Goal: Information Seeking & Learning: Learn about a topic

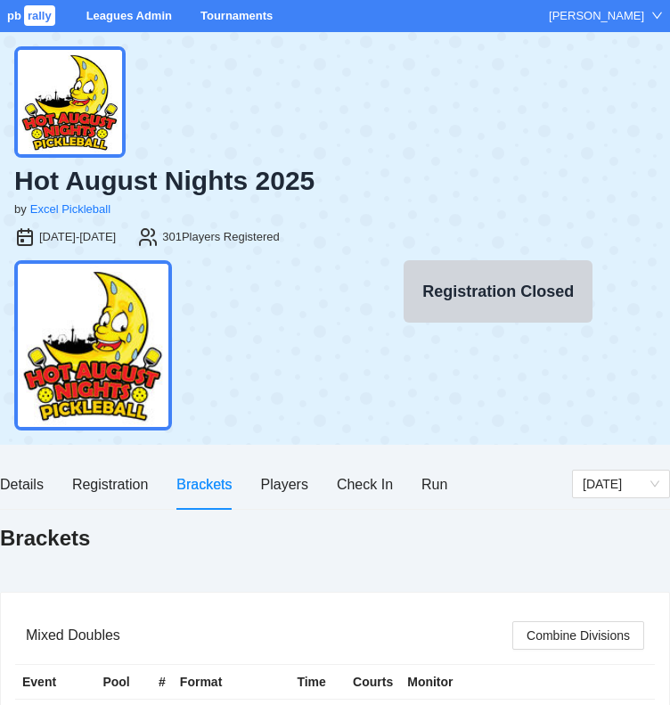
click at [198, 483] on div "Brackets" at bounding box center [203, 484] width 55 height 22
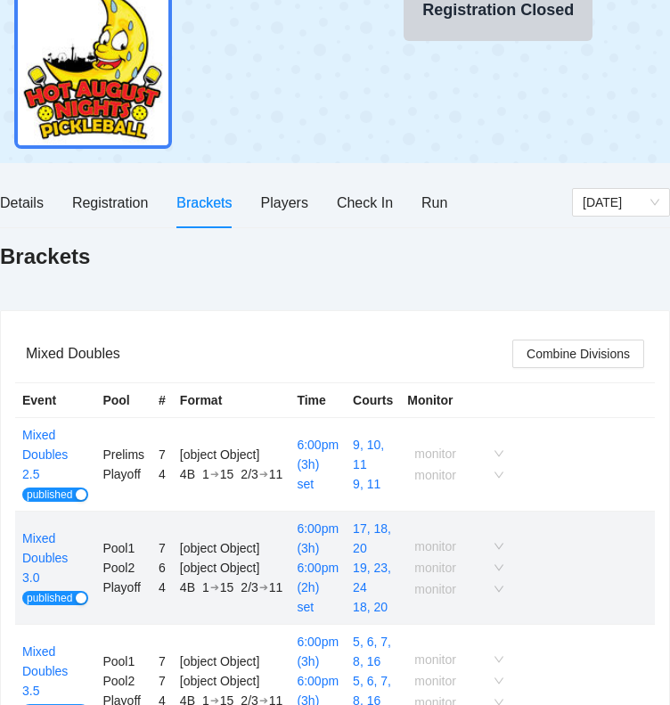
scroll to position [260, 0]
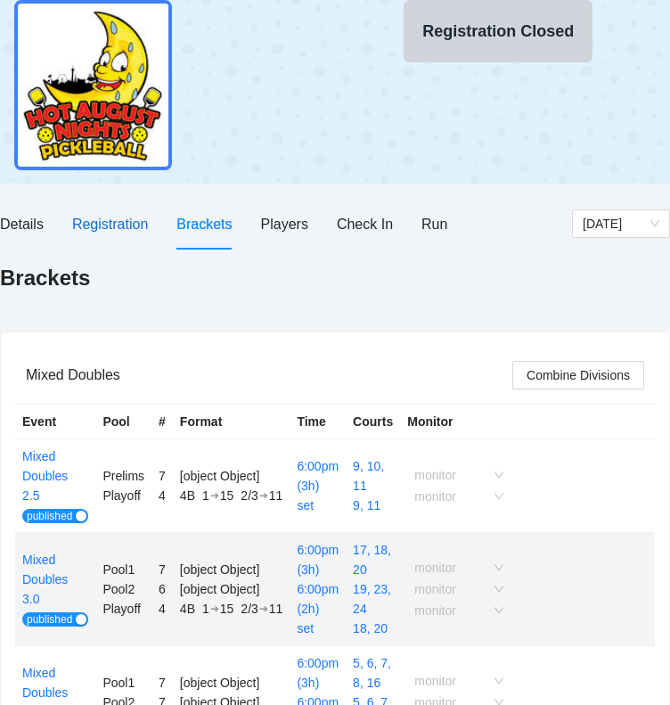
click at [116, 219] on div "Registration" at bounding box center [110, 224] width 76 height 22
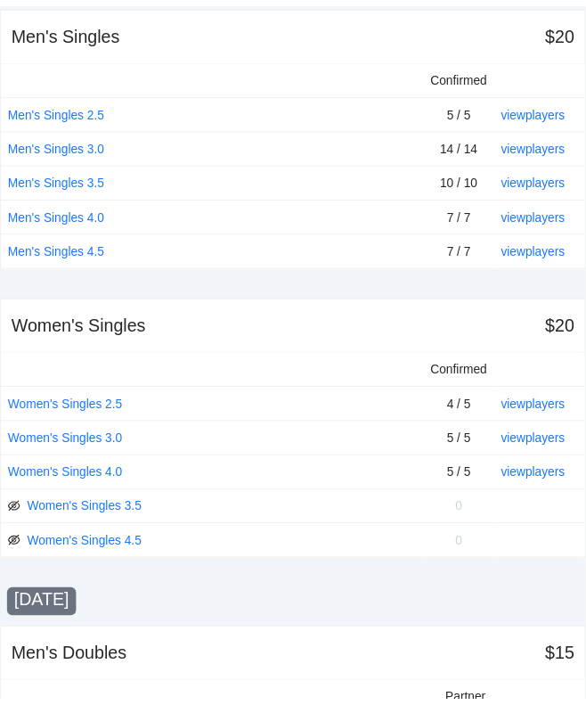
scroll to position [669, 0]
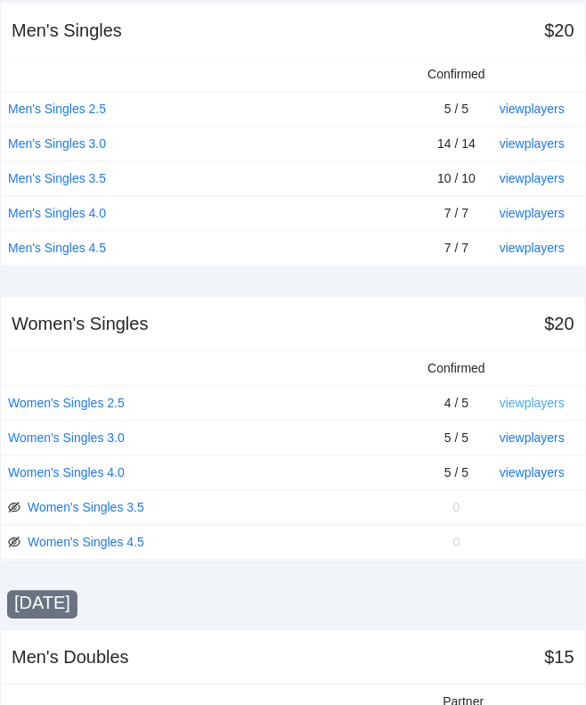
click at [532, 399] on link "view players" at bounding box center [532, 403] width 65 height 14
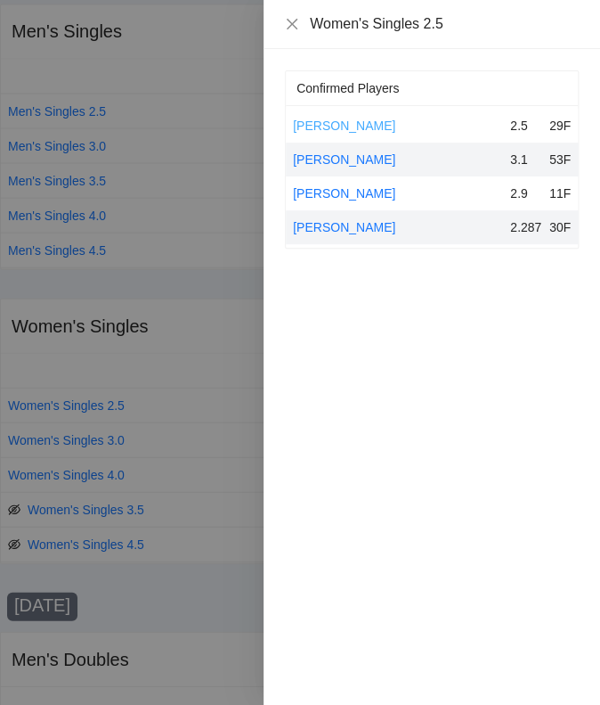
click at [321, 121] on link "[PERSON_NAME]" at bounding box center [344, 125] width 102 height 14
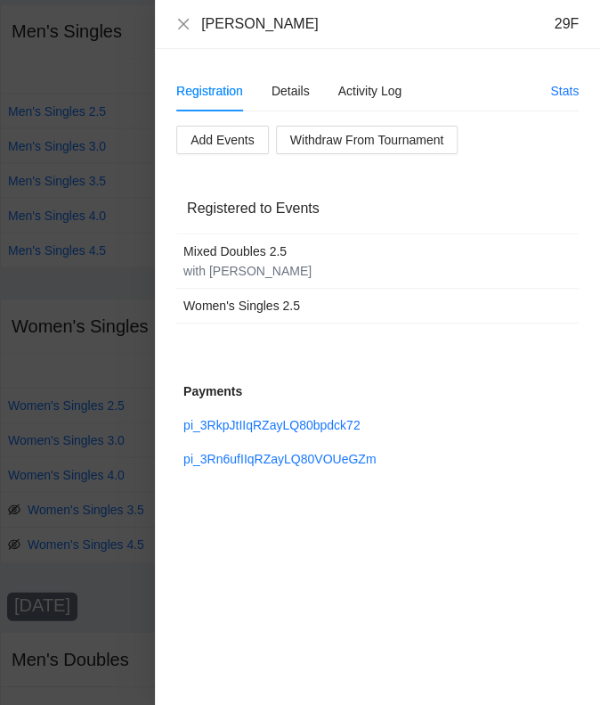
click at [323, 121] on div "[PERSON_NAME] 29F Registration Details Activity Log Stats Add Events Withdraw F…" at bounding box center [300, 352] width 600 height 705
click at [187, 20] on icon "close" at bounding box center [183, 24] width 14 height 14
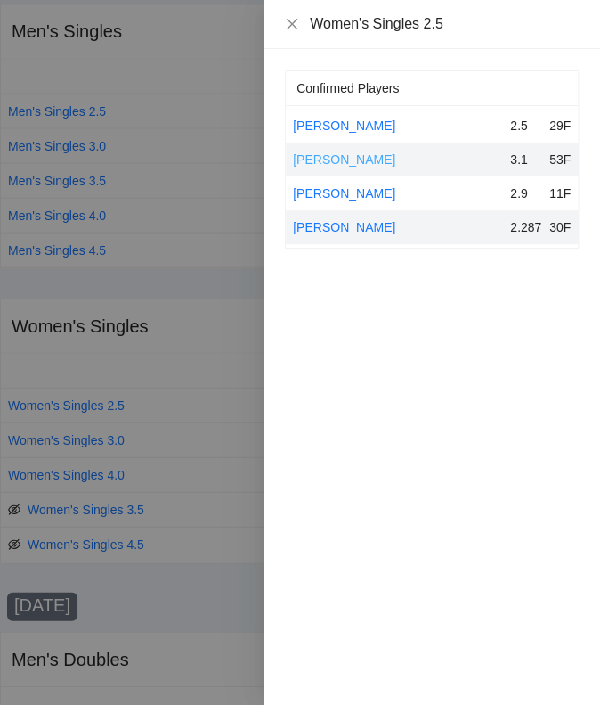
click at [335, 156] on link "[PERSON_NAME]" at bounding box center [344, 159] width 102 height 14
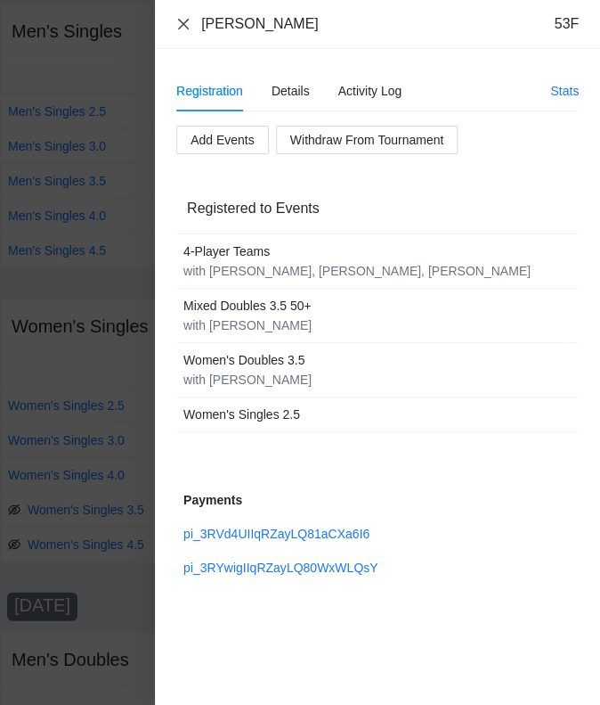
click at [187, 19] on icon "close" at bounding box center [183, 23] width 11 height 11
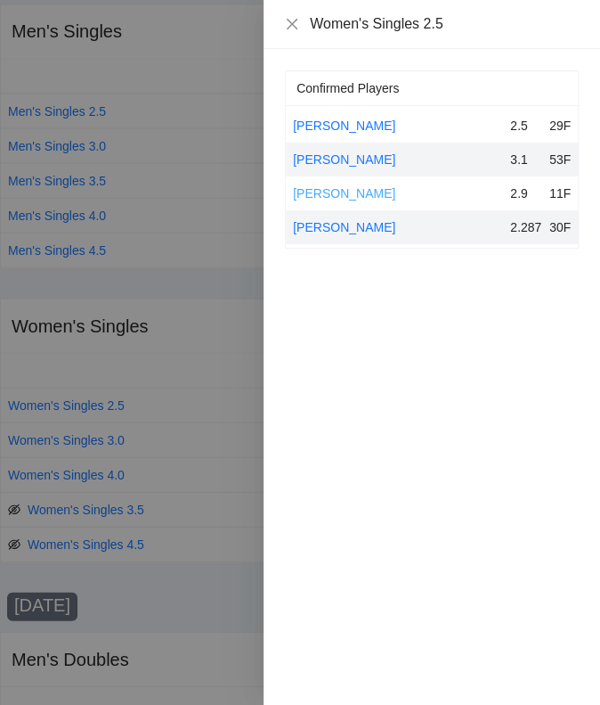
click at [342, 195] on link "[PERSON_NAME]" at bounding box center [344, 193] width 102 height 14
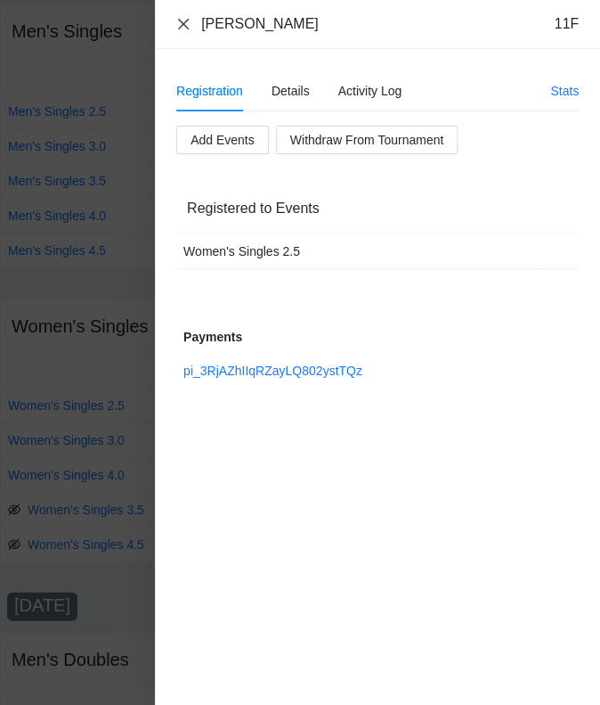
click at [183, 20] on icon "close" at bounding box center [183, 24] width 14 height 14
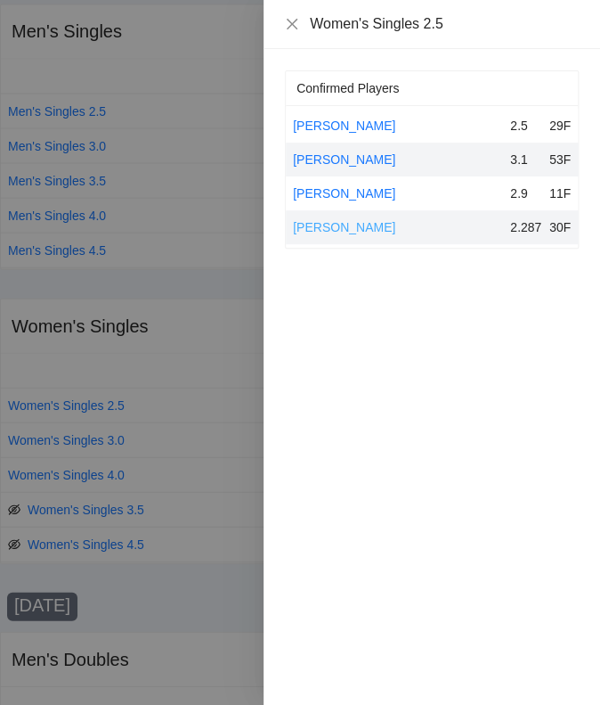
click at [338, 229] on link "[PERSON_NAME]" at bounding box center [344, 227] width 102 height 14
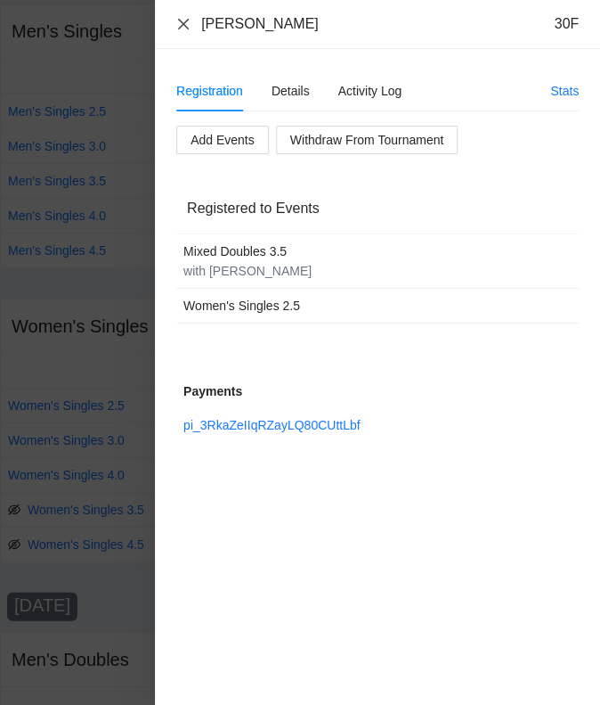
click at [182, 19] on icon "close" at bounding box center [183, 24] width 14 height 14
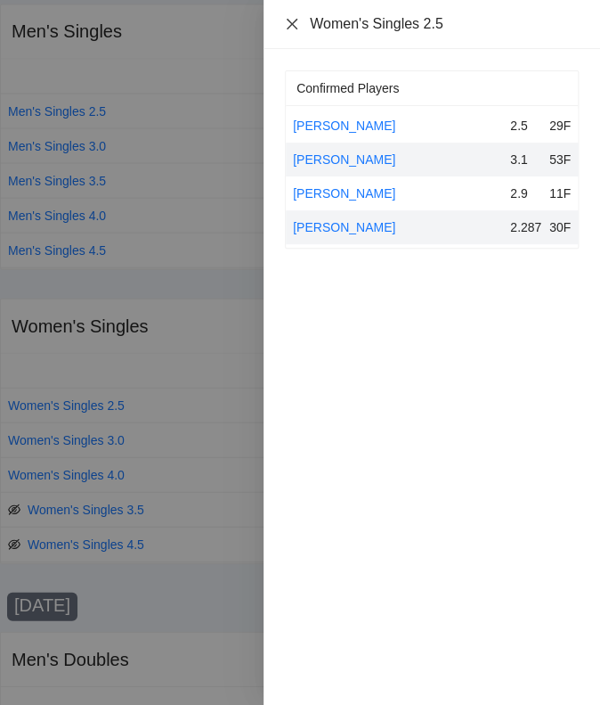
click at [295, 27] on icon "close" at bounding box center [292, 24] width 14 height 14
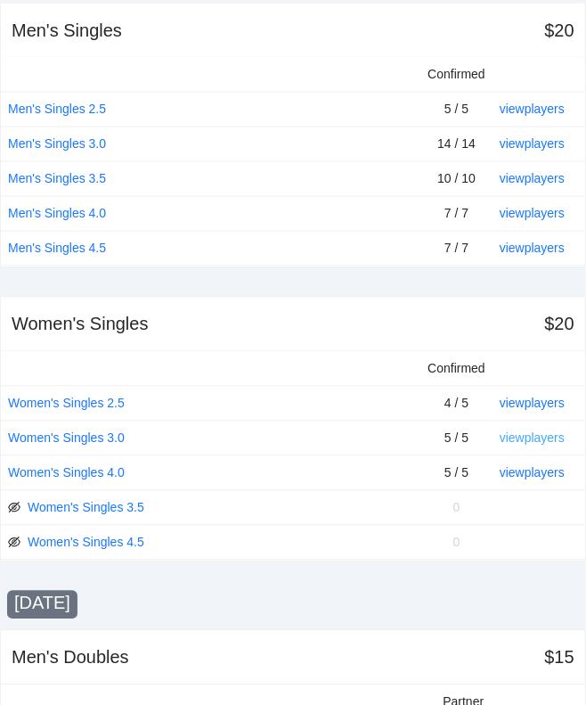
click at [526, 435] on link "view players" at bounding box center [532, 438] width 65 height 14
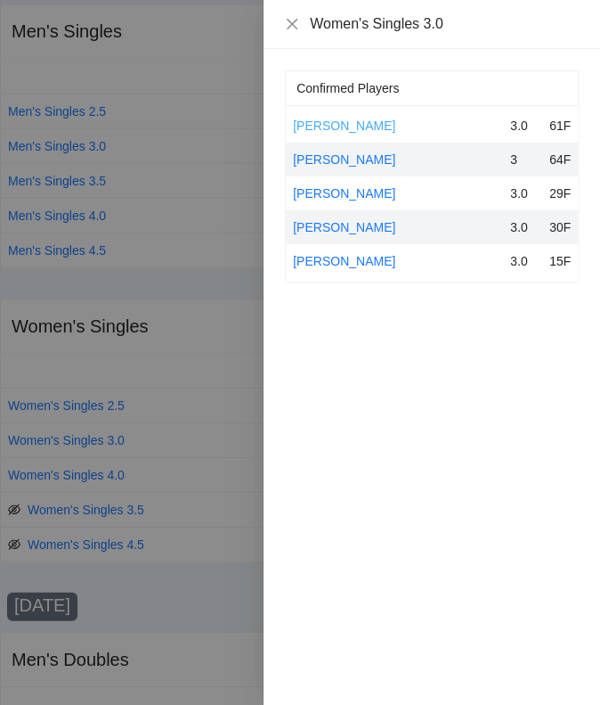
click at [327, 124] on link "[PERSON_NAME]" at bounding box center [344, 125] width 102 height 14
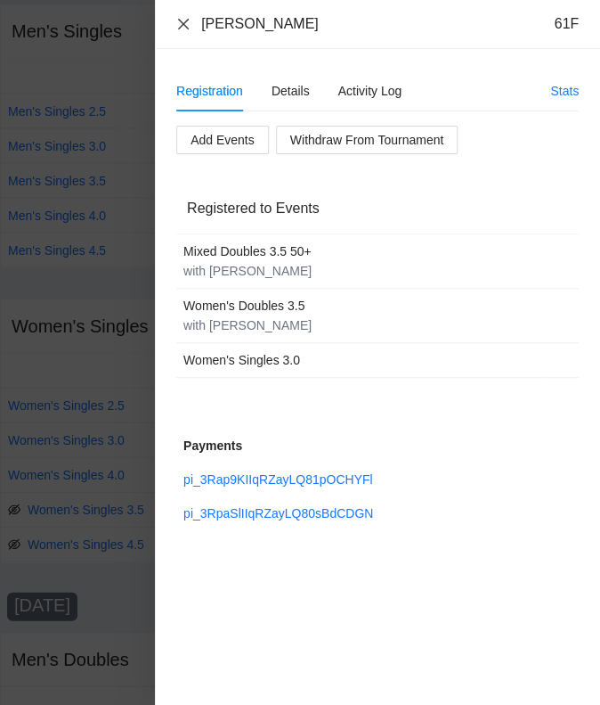
click at [186, 24] on icon "close" at bounding box center [183, 24] width 14 height 14
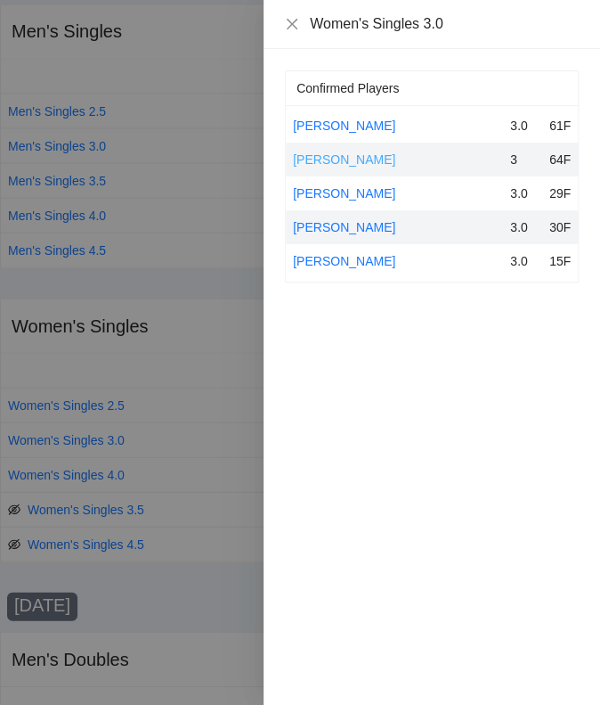
click at [331, 156] on link "[PERSON_NAME]" at bounding box center [344, 159] width 102 height 14
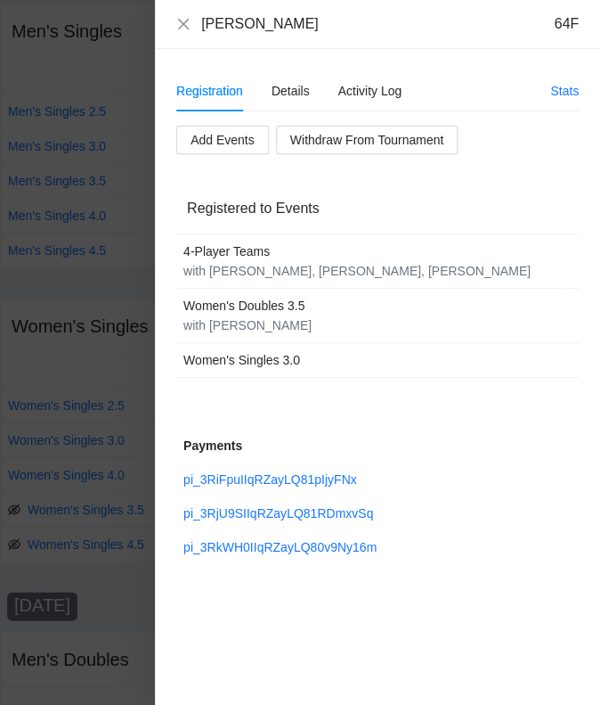
click at [193, 21] on div "[PERSON_NAME] 64F" at bounding box center [377, 24] width 403 height 20
drag, startPoint x: 185, startPoint y: 22, endPoint x: 194, endPoint y: 27, distance: 10.0
click at [185, 26] on icon "close" at bounding box center [183, 24] width 14 height 14
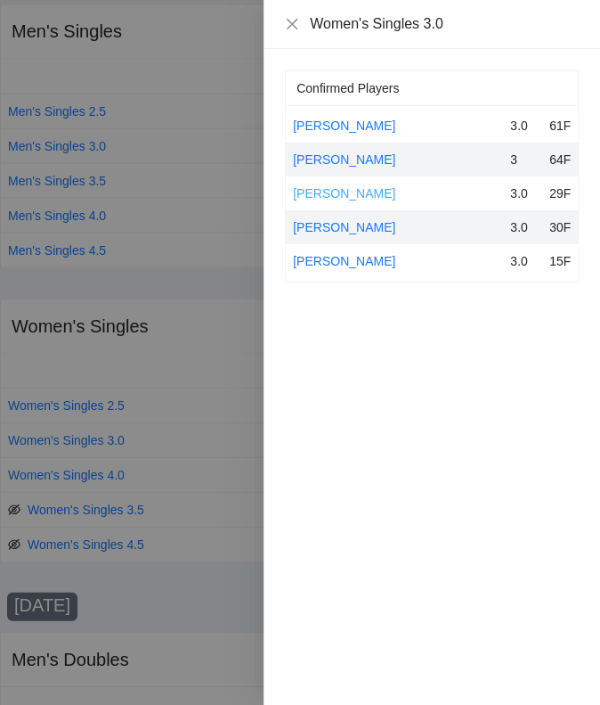
click at [353, 192] on link "[PERSON_NAME]" at bounding box center [344, 193] width 102 height 14
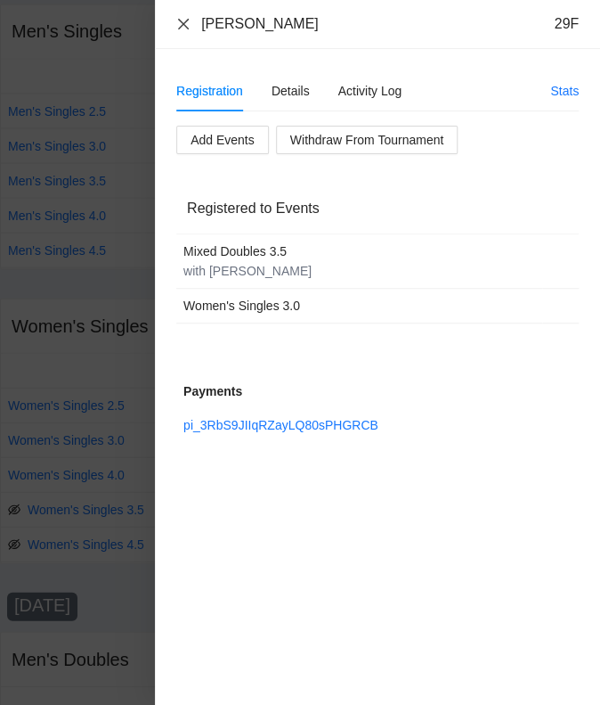
click at [185, 20] on icon "close" at bounding box center [183, 24] width 14 height 14
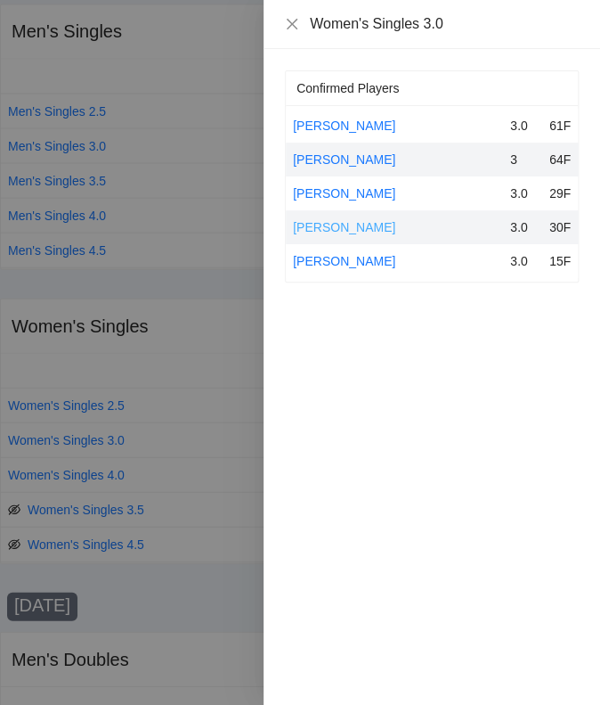
click at [350, 224] on link "[PERSON_NAME]" at bounding box center [344, 227] width 102 height 14
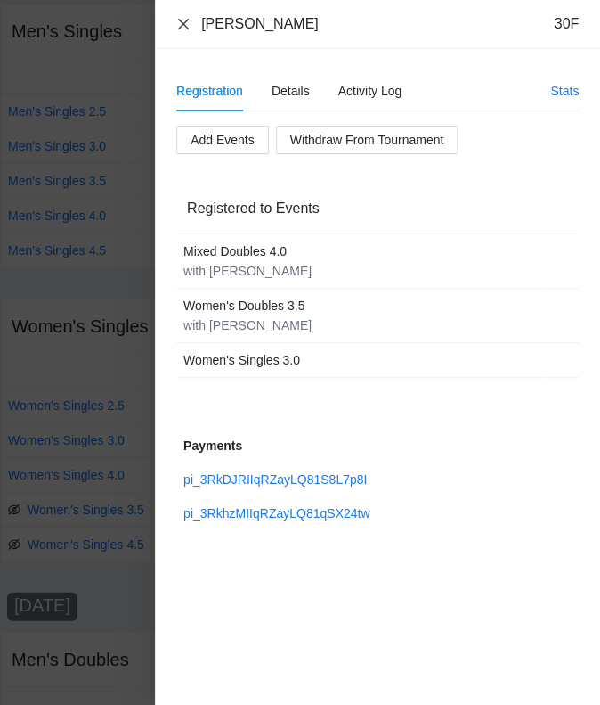
click at [186, 23] on icon "close" at bounding box center [183, 24] width 14 height 14
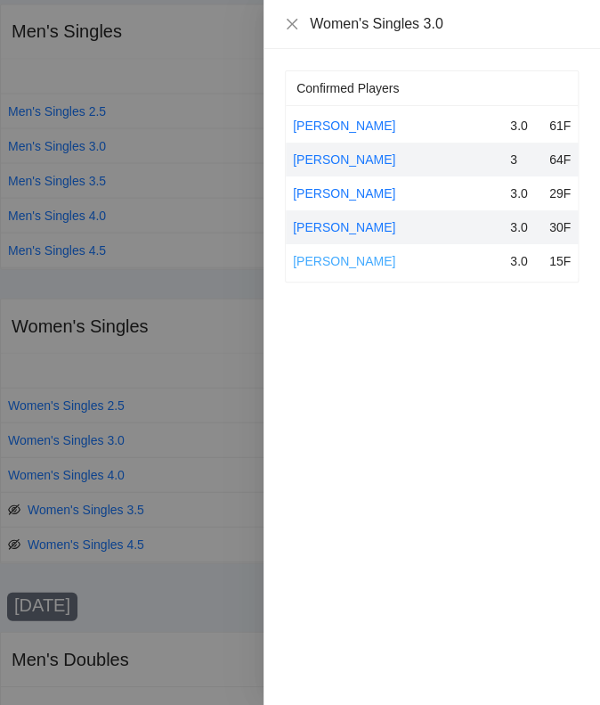
click at [342, 260] on link "[PERSON_NAME]" at bounding box center [344, 261] width 102 height 14
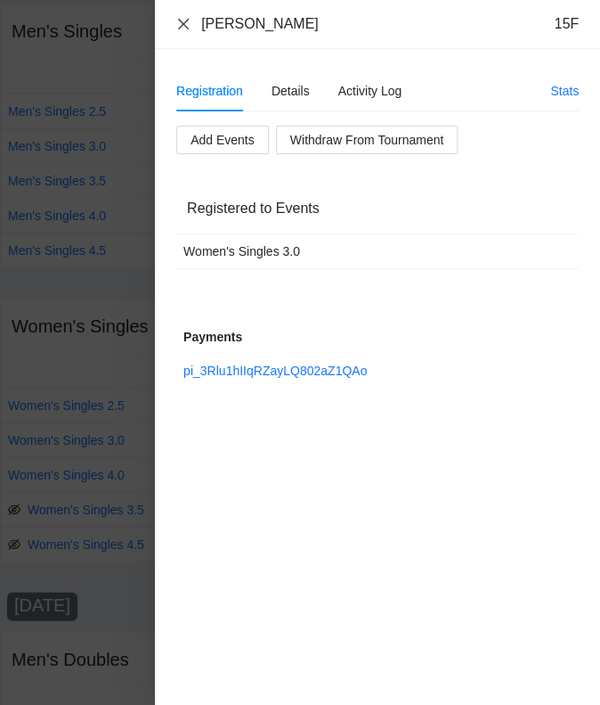
click at [188, 20] on icon "close" at bounding box center [183, 24] width 14 height 14
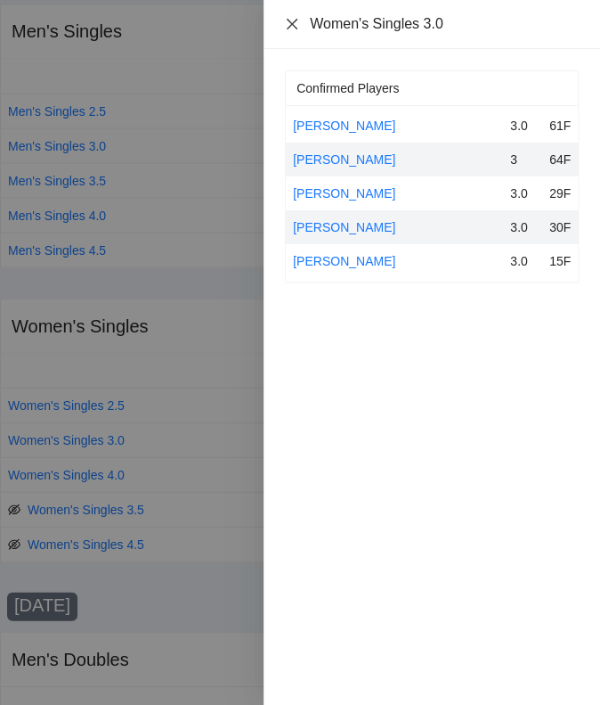
click at [292, 21] on icon "close" at bounding box center [292, 23] width 11 height 11
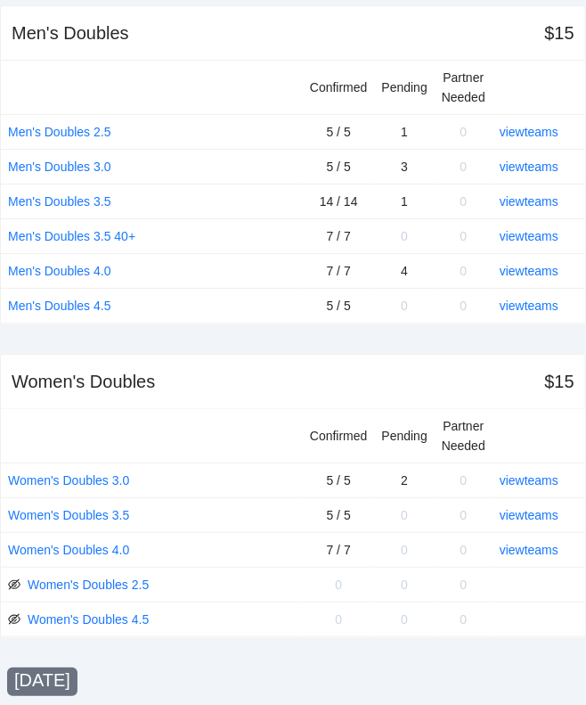
scroll to position [1382, 0]
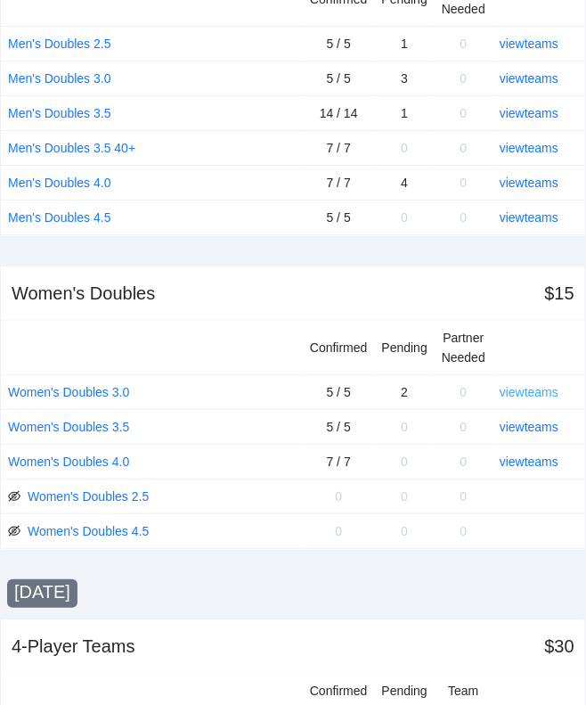
click at [520, 386] on link "view teams" at bounding box center [529, 392] width 59 height 14
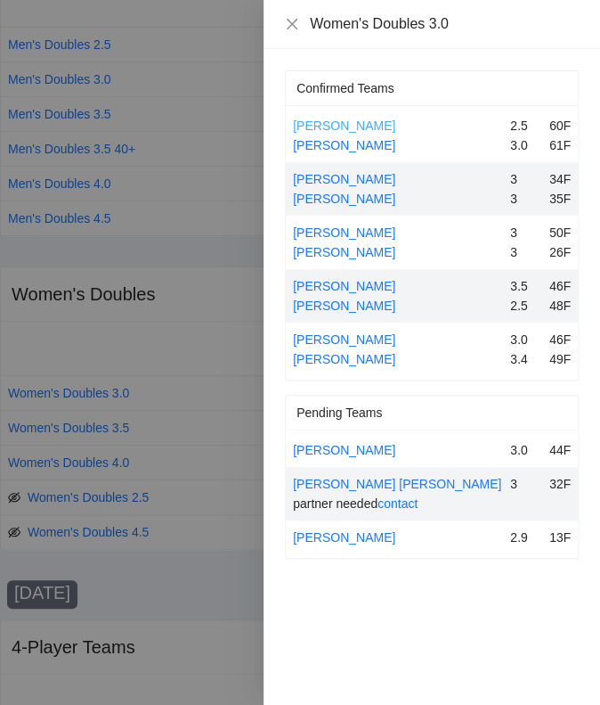
click at [324, 128] on link "[PERSON_NAME]" at bounding box center [344, 125] width 102 height 14
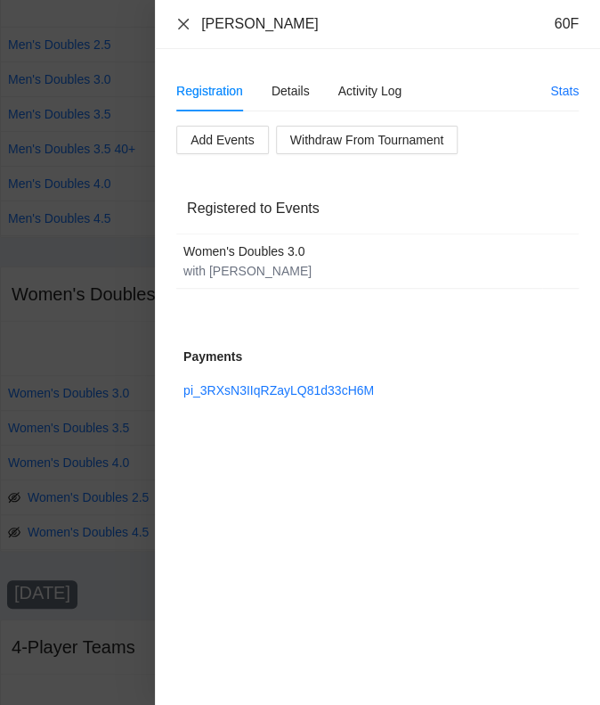
click at [182, 21] on icon "close" at bounding box center [183, 24] width 14 height 14
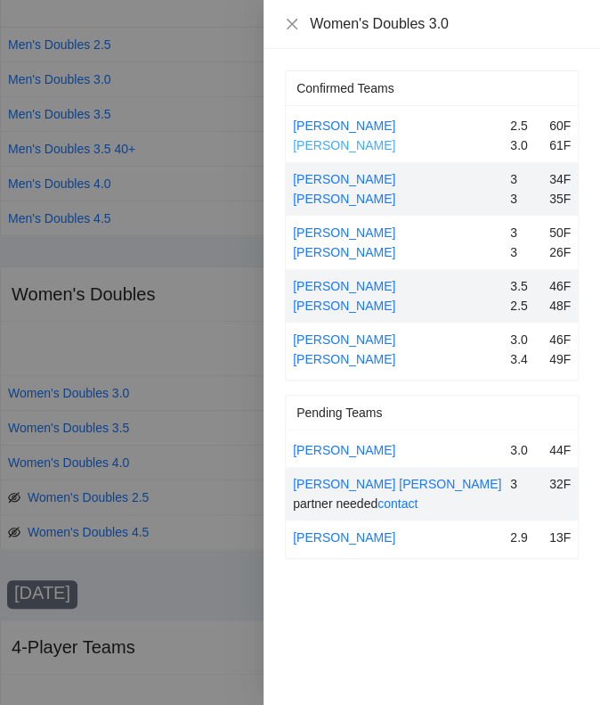
click at [357, 143] on link "[PERSON_NAME]" at bounding box center [344, 145] width 102 height 14
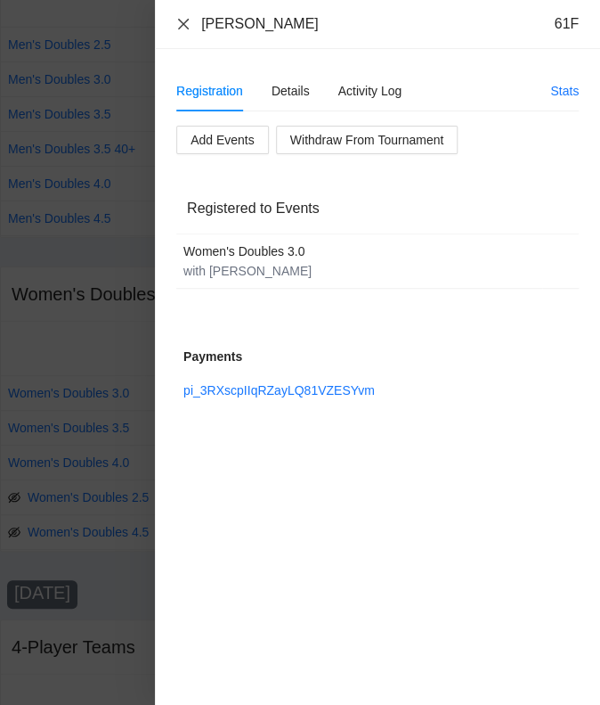
click at [183, 19] on icon "close" at bounding box center [183, 24] width 14 height 14
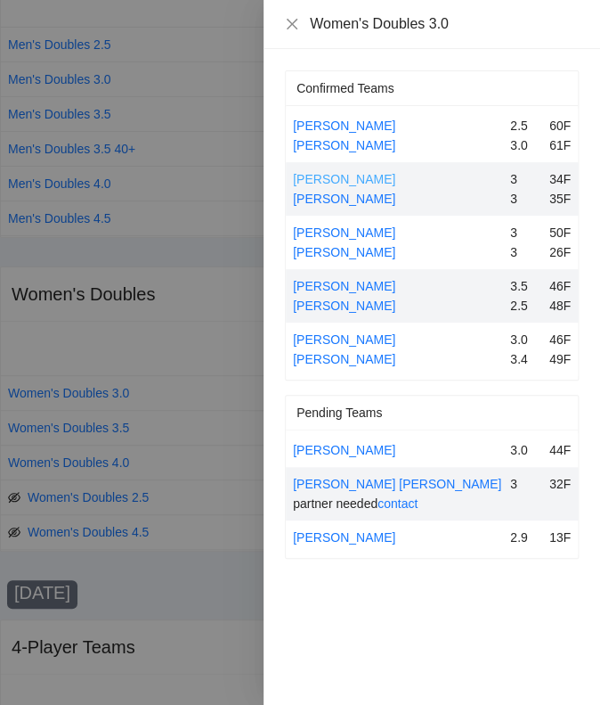
click at [343, 179] on link "[PERSON_NAME]" at bounding box center [344, 179] width 102 height 14
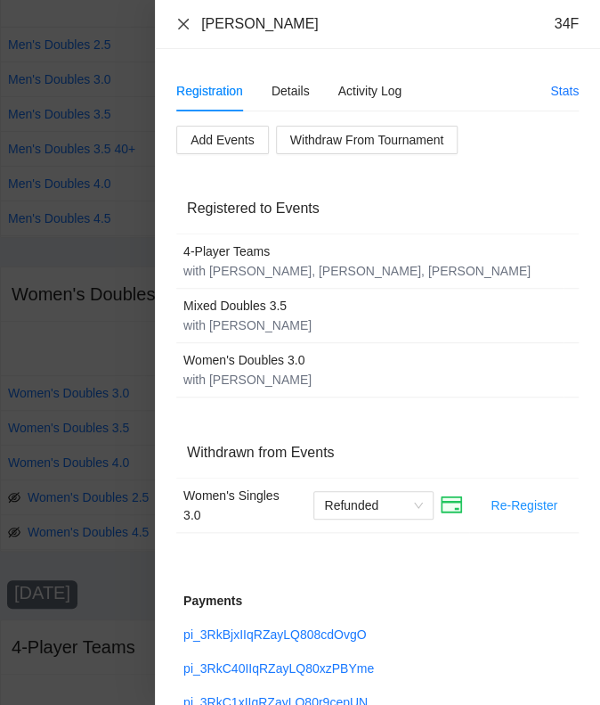
click at [188, 21] on icon "close" at bounding box center [183, 24] width 14 height 14
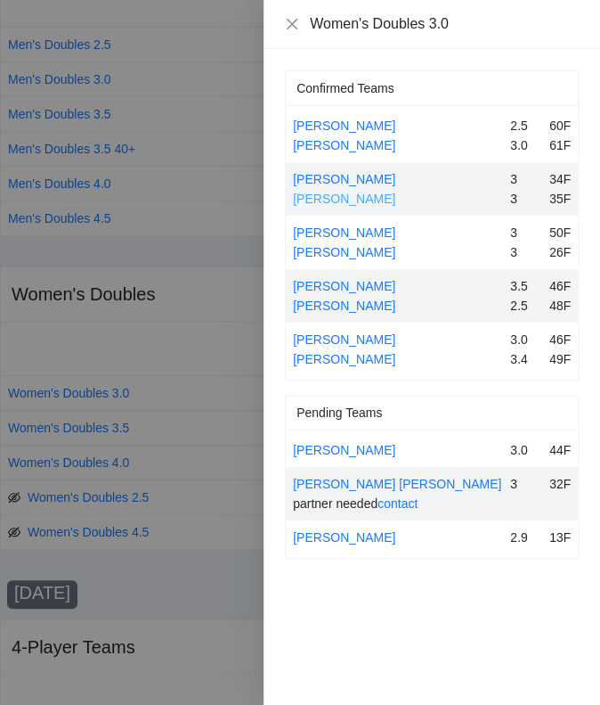
click at [335, 194] on link "[PERSON_NAME]" at bounding box center [344, 199] width 102 height 14
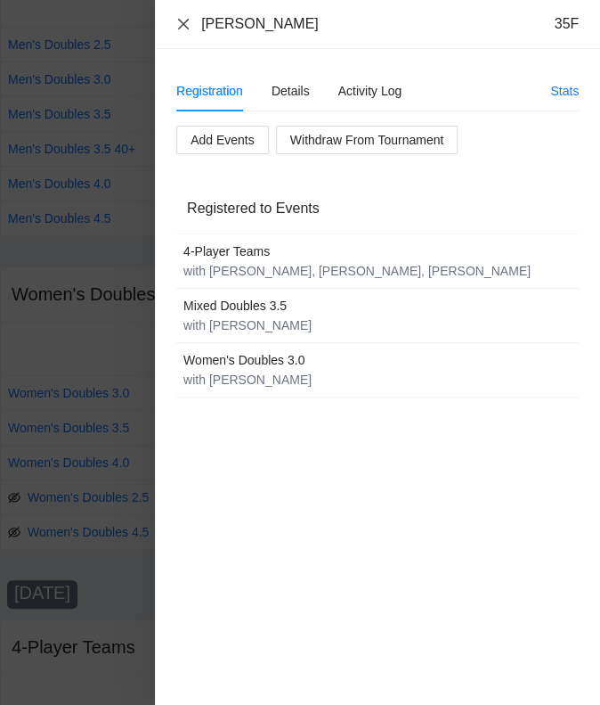
click at [179, 22] on icon "close" at bounding box center [183, 24] width 14 height 14
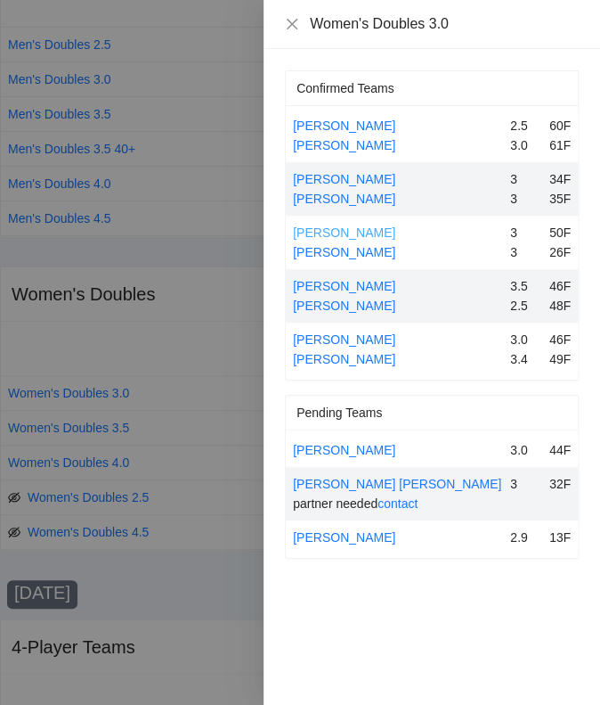
click at [341, 232] on link "[PERSON_NAME]" at bounding box center [344, 232] width 102 height 14
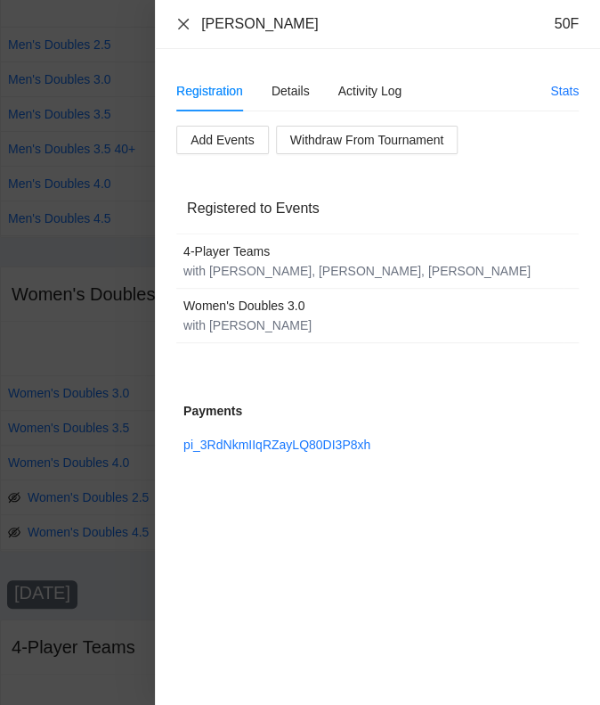
click at [187, 20] on icon "close" at bounding box center [183, 24] width 14 height 14
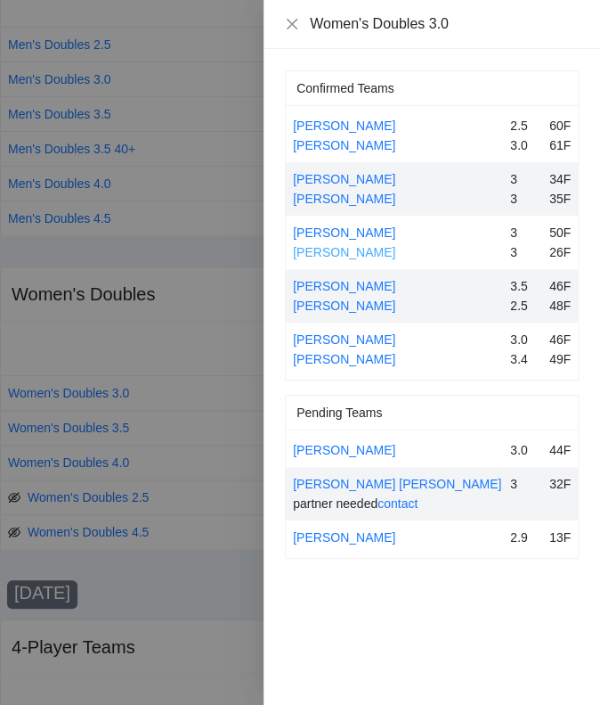
click at [360, 250] on link "[PERSON_NAME]" at bounding box center [344, 252] width 102 height 14
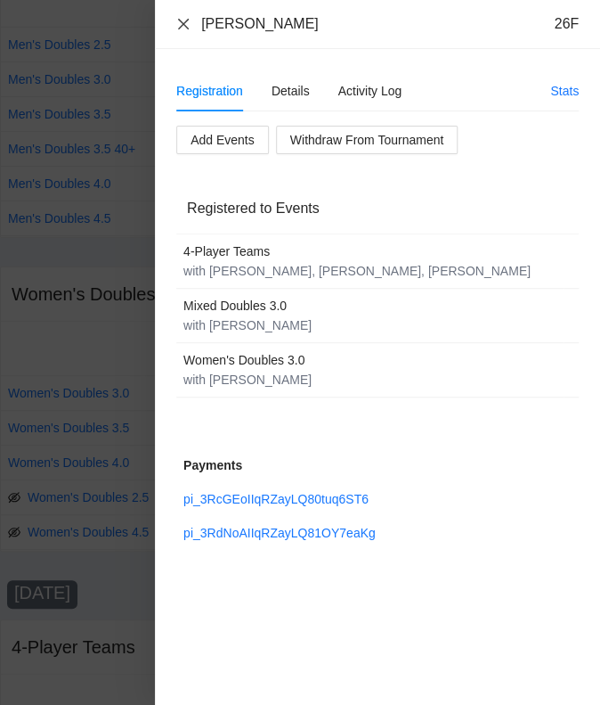
click at [183, 23] on icon "close" at bounding box center [183, 23] width 11 height 11
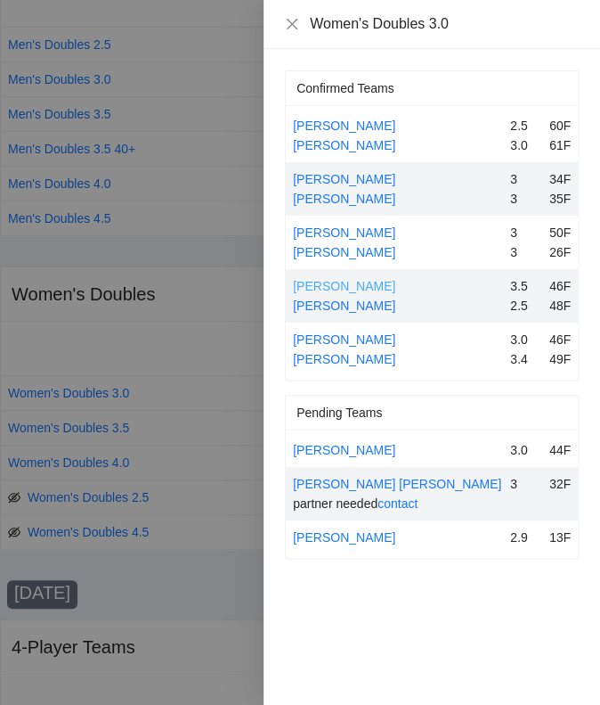
click at [353, 285] on link "[PERSON_NAME]" at bounding box center [344, 286] width 102 height 14
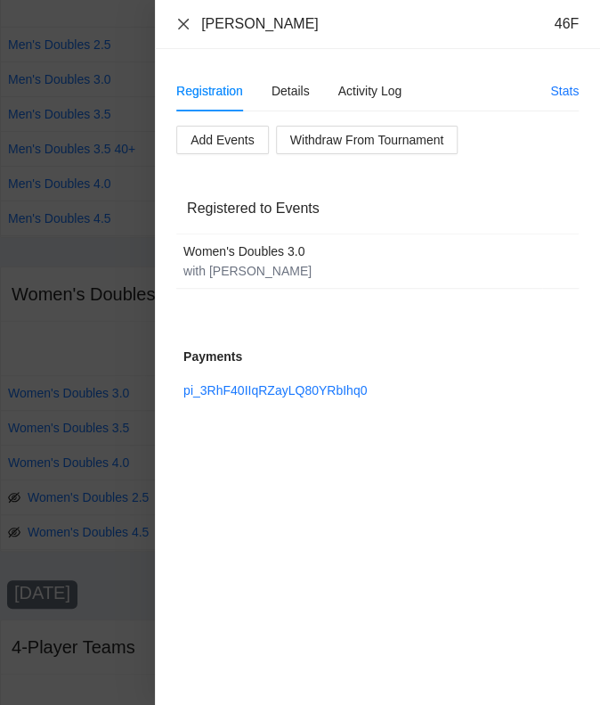
click at [186, 23] on icon "close" at bounding box center [183, 24] width 14 height 14
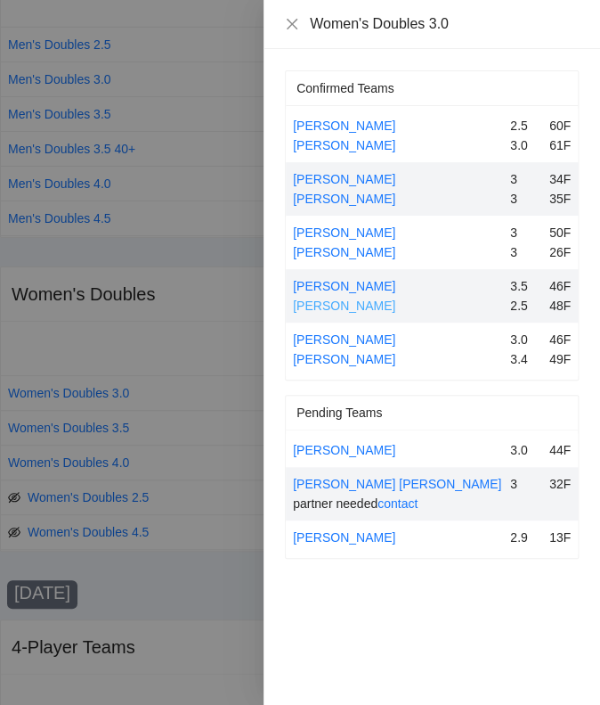
click at [347, 305] on link "[PERSON_NAME]" at bounding box center [344, 305] width 102 height 14
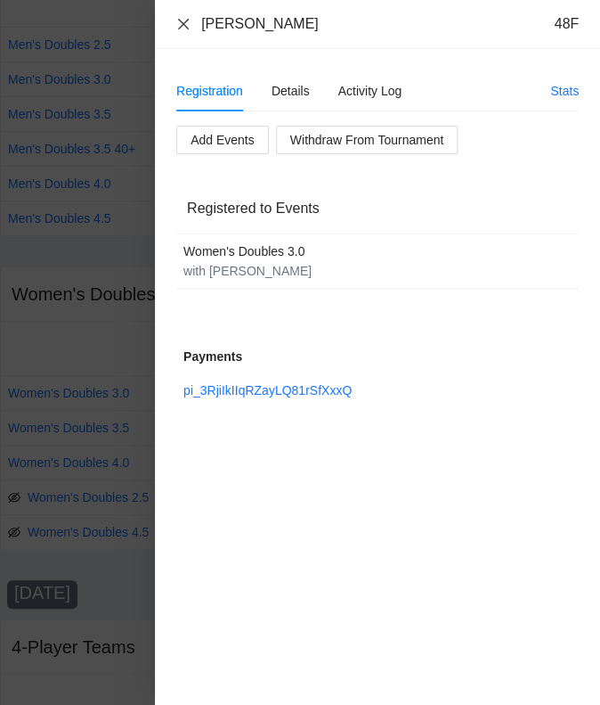
click at [182, 25] on icon "close" at bounding box center [183, 23] width 11 height 11
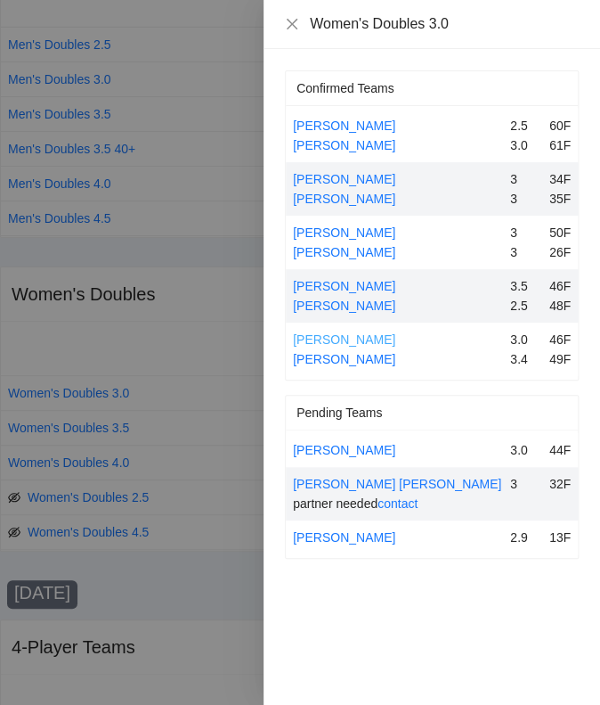
click at [367, 338] on link "[PERSON_NAME]" at bounding box center [344, 339] width 102 height 14
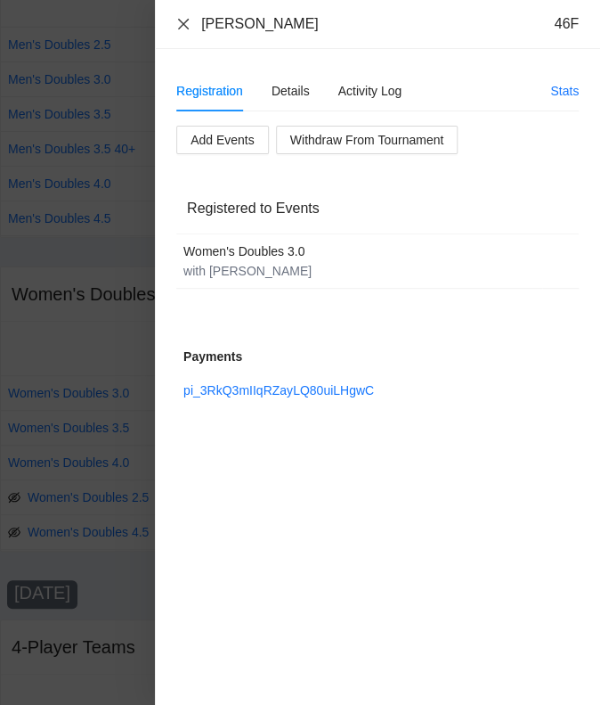
click at [177, 19] on icon "close" at bounding box center [183, 24] width 14 height 14
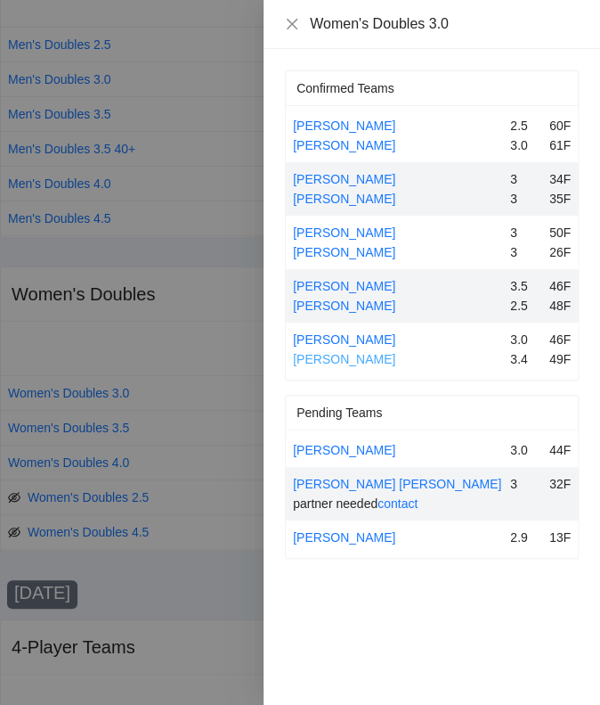
click at [354, 359] on link "[PERSON_NAME]" at bounding box center [344, 359] width 102 height 14
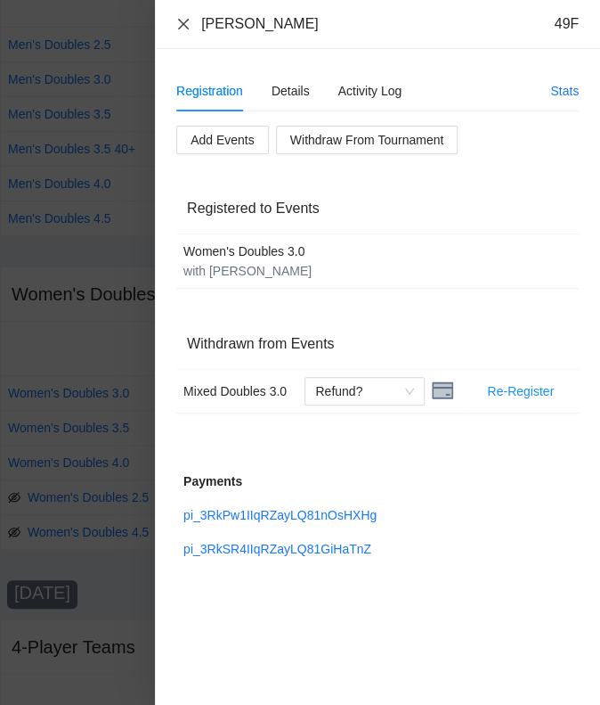
click at [185, 24] on icon "close" at bounding box center [183, 24] width 14 height 14
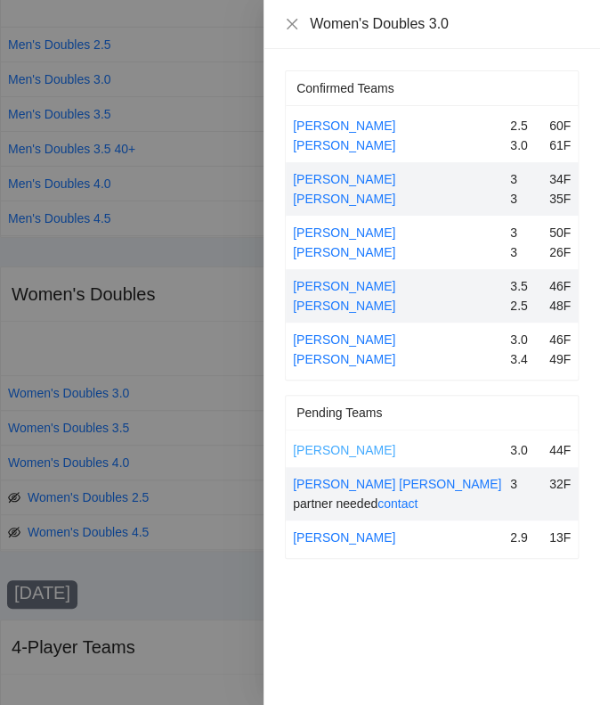
click at [347, 451] on link "[PERSON_NAME]" at bounding box center [344, 450] width 102 height 14
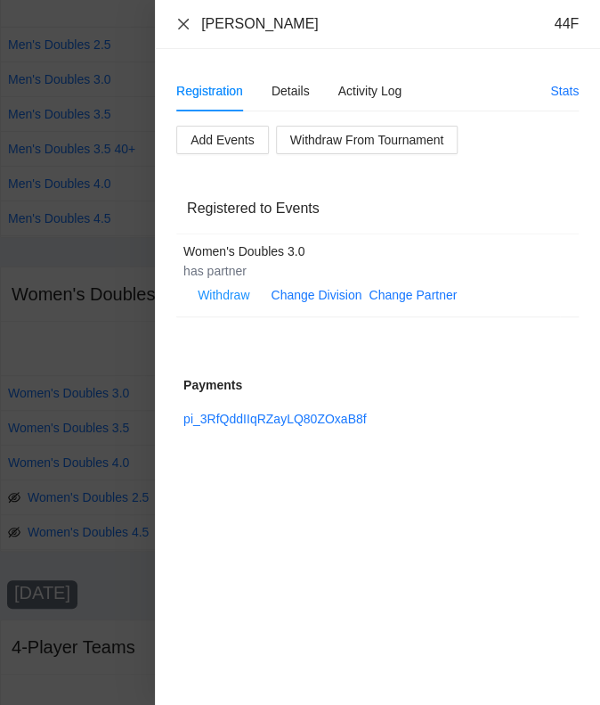
click at [187, 20] on icon "close" at bounding box center [183, 23] width 11 height 11
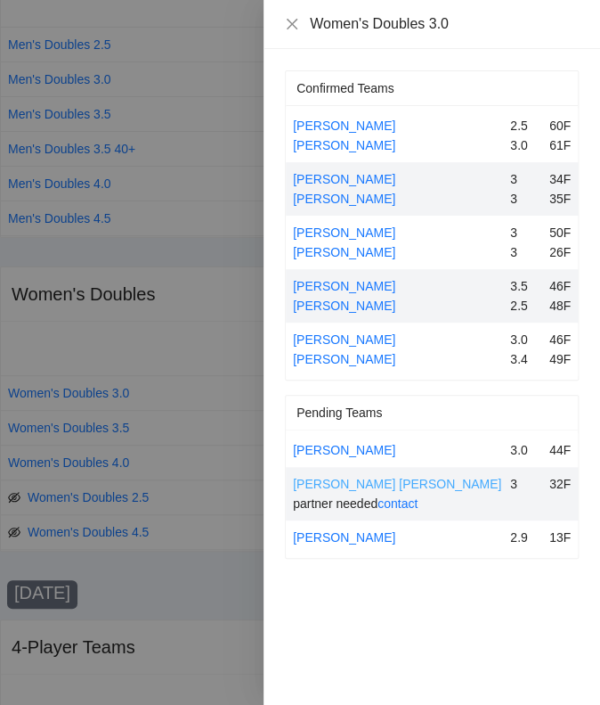
click at [335, 480] on link "[PERSON_NAME] [PERSON_NAME]" at bounding box center [397, 484] width 208 height 14
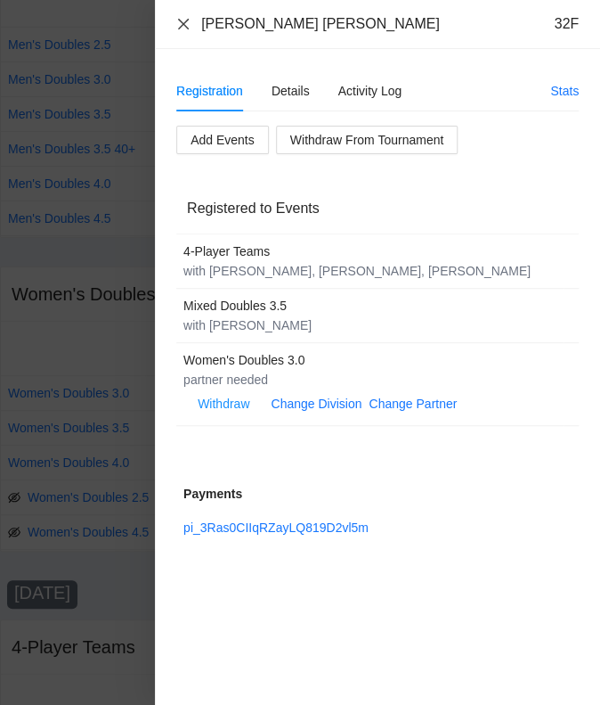
click at [182, 21] on icon "close" at bounding box center [183, 24] width 14 height 14
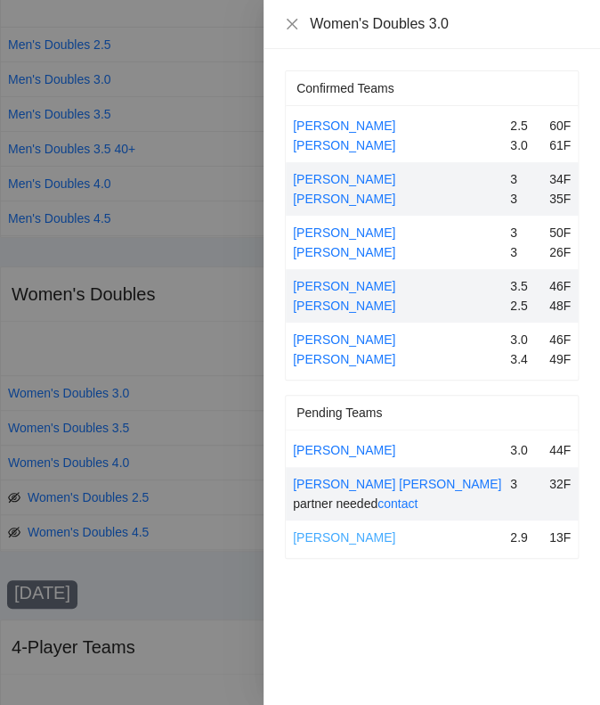
click at [358, 534] on link "[PERSON_NAME]" at bounding box center [344, 537] width 102 height 14
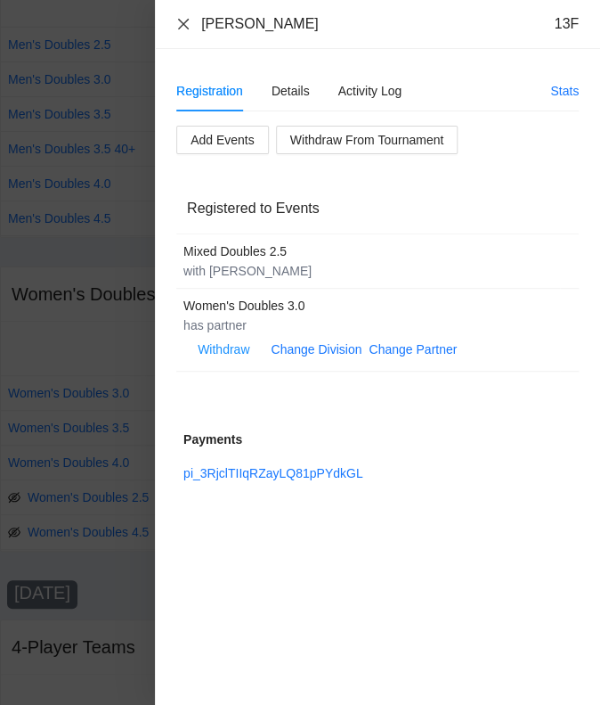
drag, startPoint x: 182, startPoint y: 19, endPoint x: 196, endPoint y: 36, distance: 22.1
click at [182, 24] on icon "close" at bounding box center [183, 24] width 14 height 14
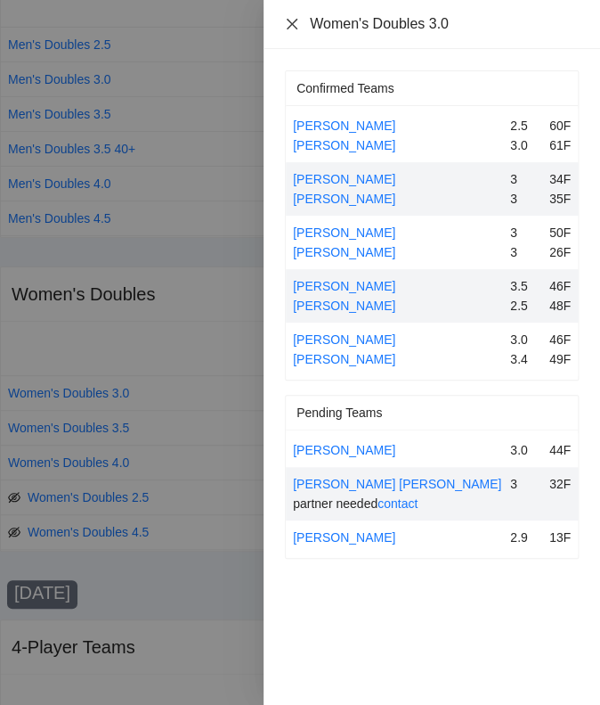
click at [291, 21] on icon "close" at bounding box center [292, 24] width 14 height 14
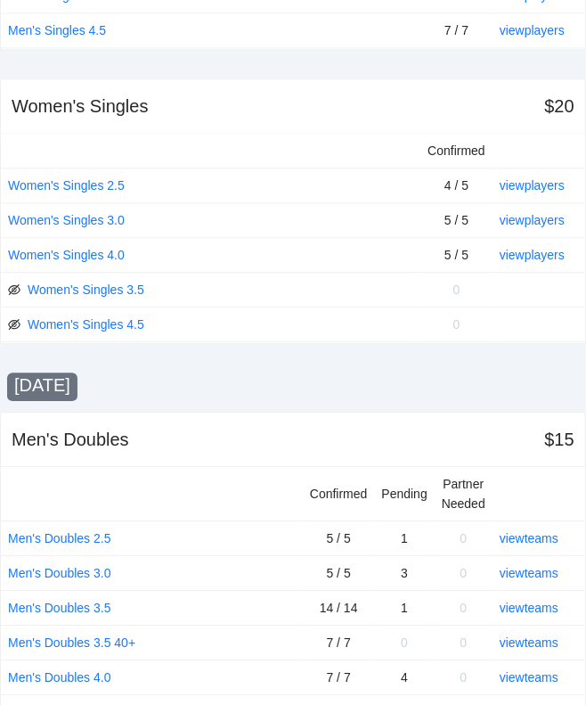
scroll to position [847, 0]
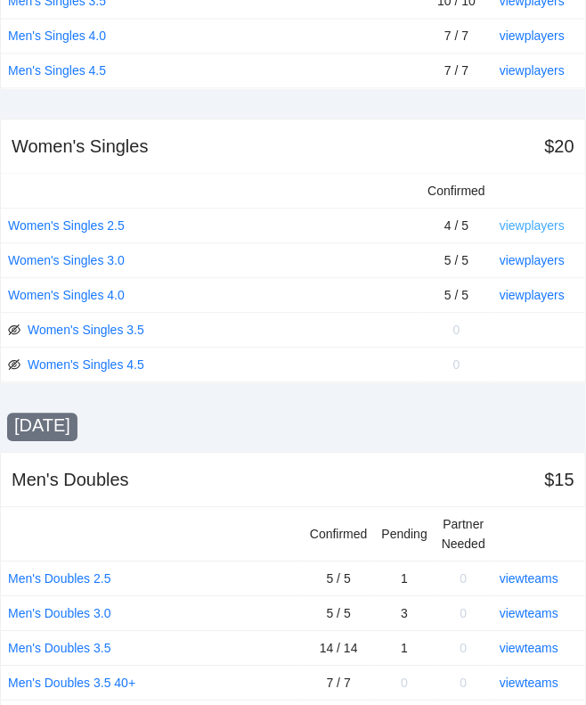
click at [529, 224] on link "view players" at bounding box center [532, 225] width 65 height 14
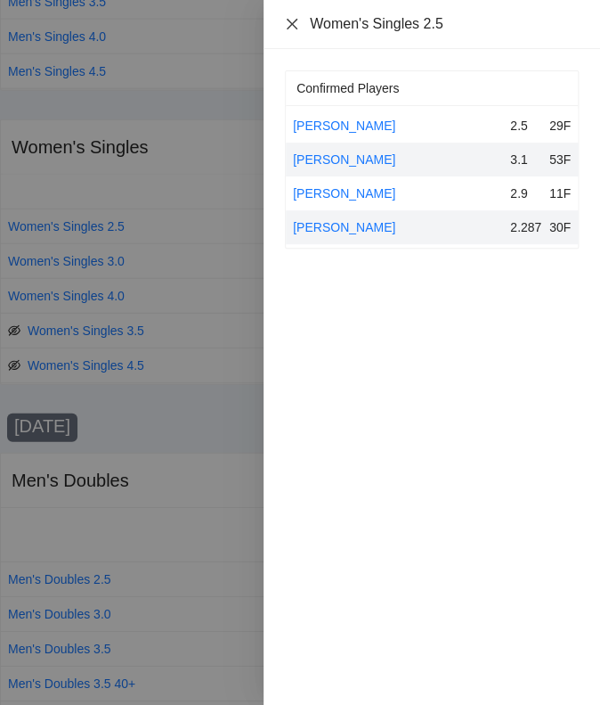
click at [292, 23] on icon "close" at bounding box center [292, 23] width 11 height 11
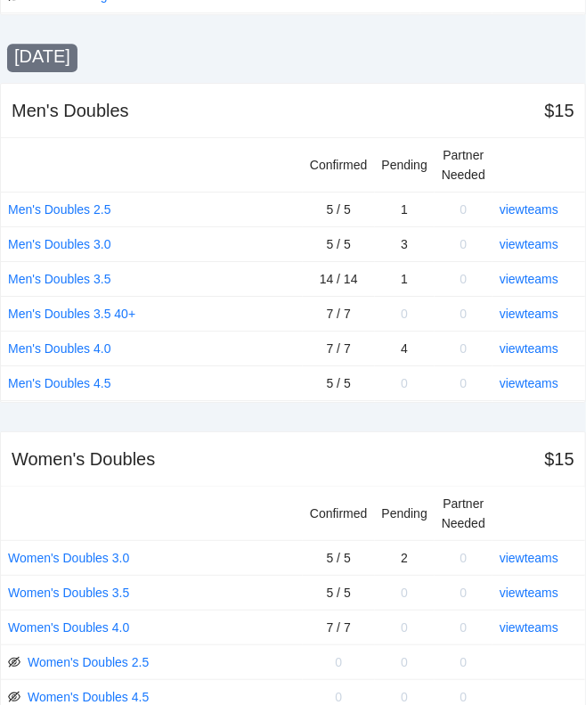
scroll to position [1292, 0]
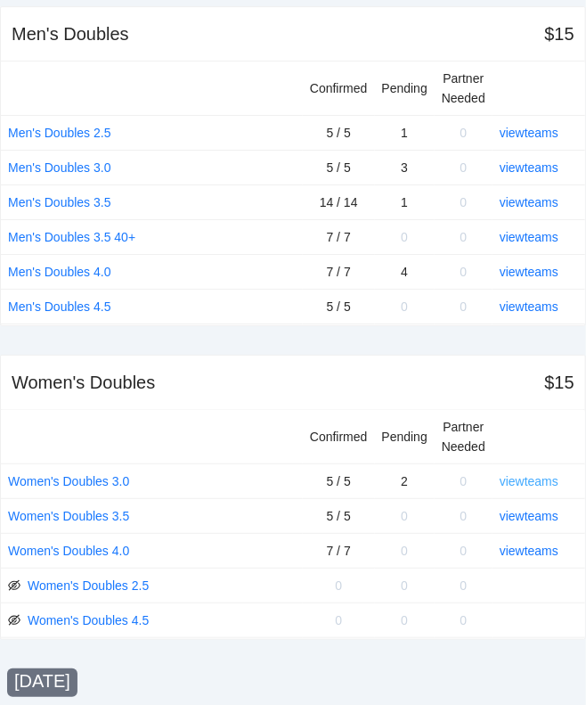
click at [538, 477] on link "view teams" at bounding box center [529, 481] width 59 height 14
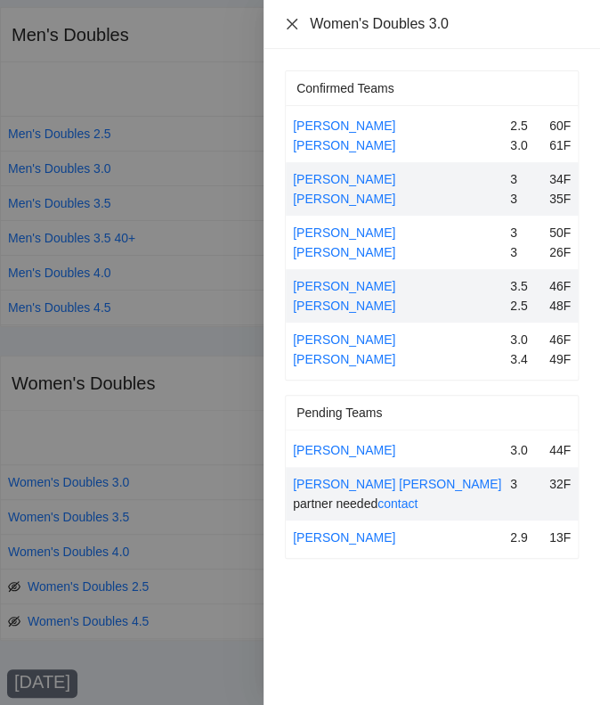
click at [290, 20] on icon "close" at bounding box center [292, 24] width 14 height 14
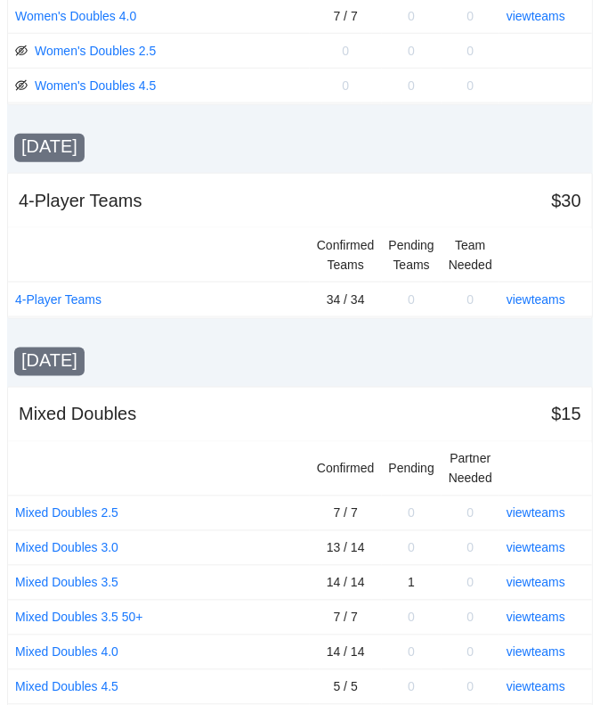
scroll to position [1847, 0]
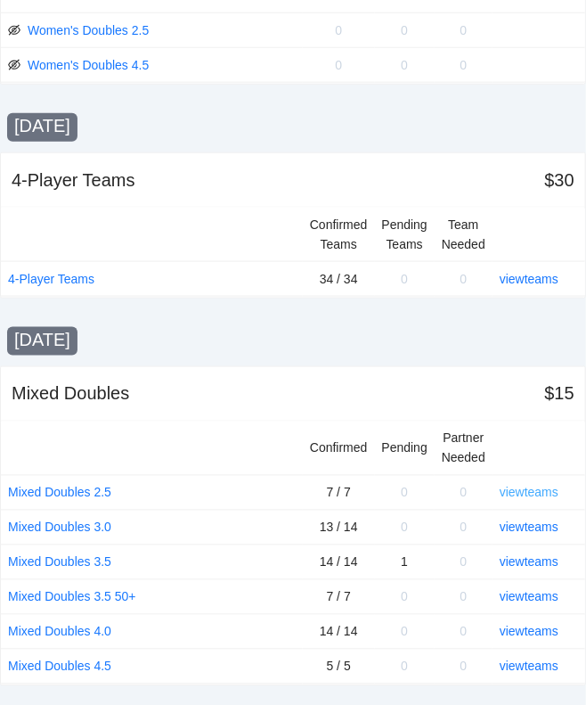
click at [525, 485] on link "view teams" at bounding box center [529, 492] width 59 height 14
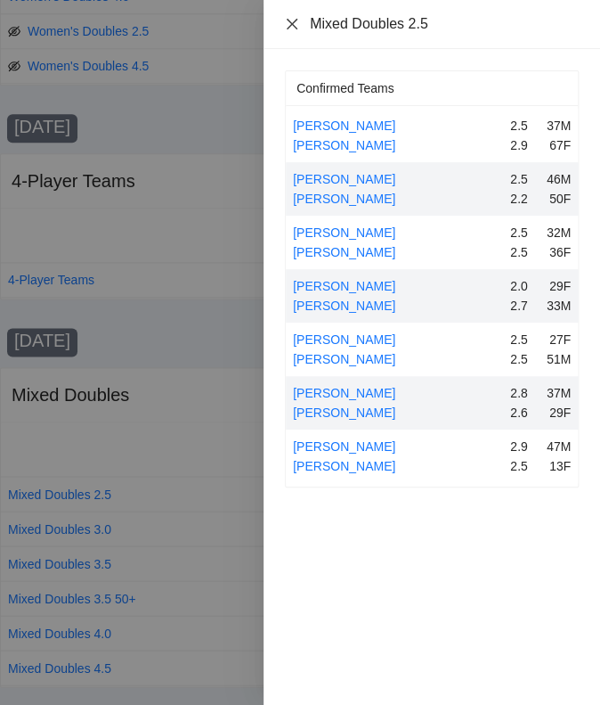
click at [292, 22] on icon "close" at bounding box center [292, 23] width 11 height 11
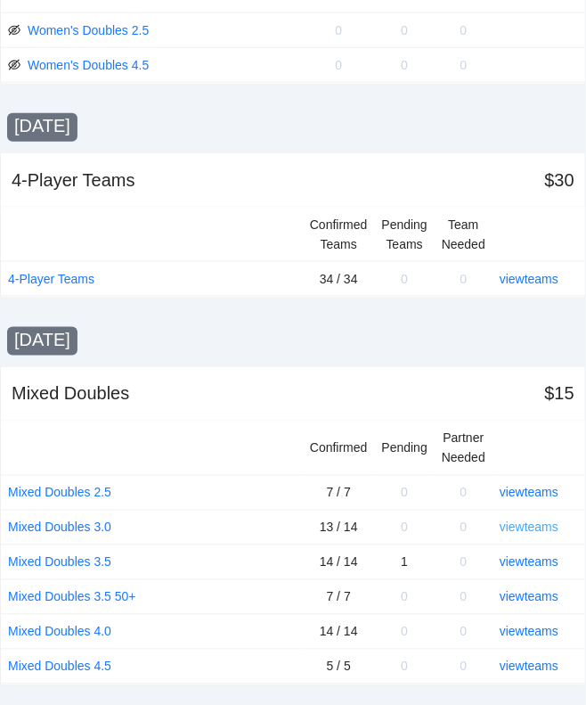
click at [531, 520] on link "view teams" at bounding box center [529, 527] width 59 height 14
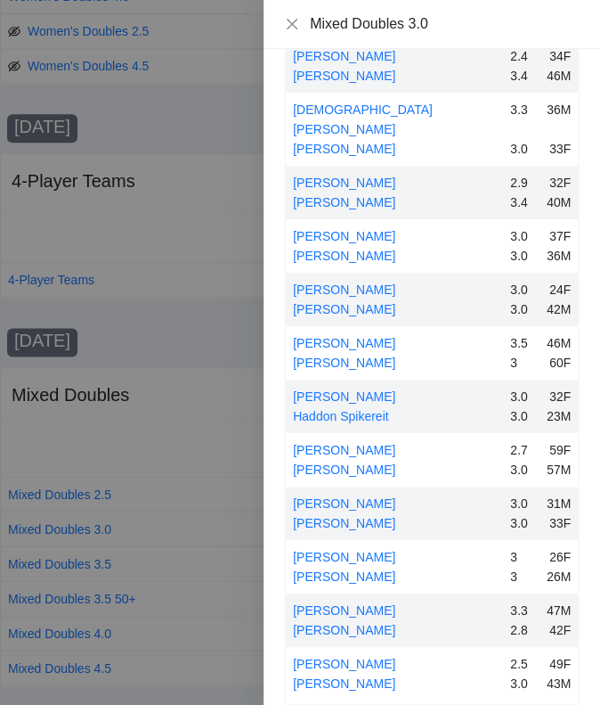
scroll to position [0, 0]
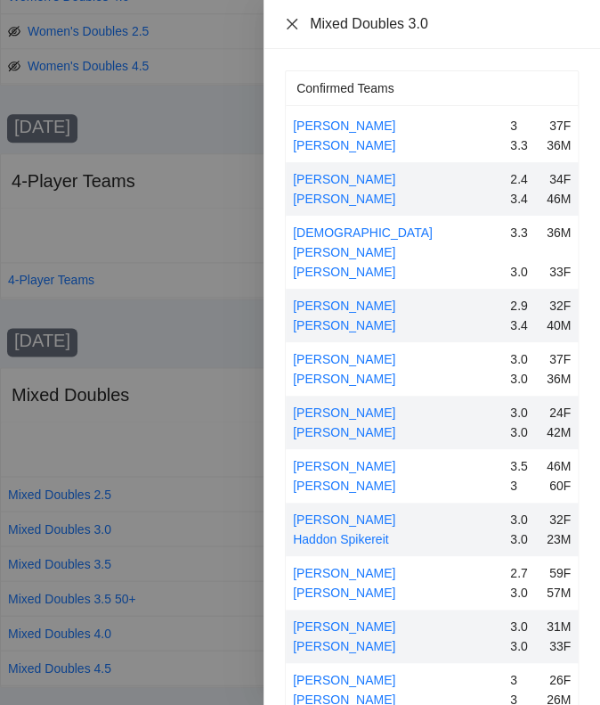
click at [292, 23] on icon "close" at bounding box center [292, 23] width 11 height 11
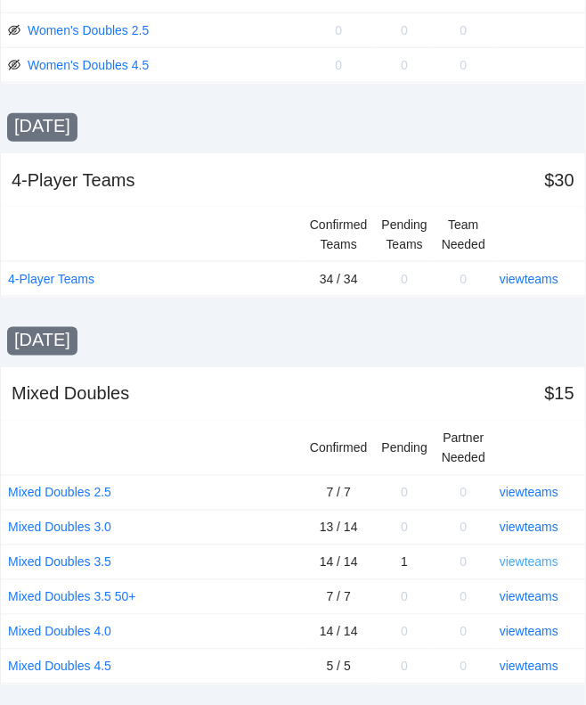
click at [524, 558] on link "view teams" at bounding box center [529, 562] width 59 height 14
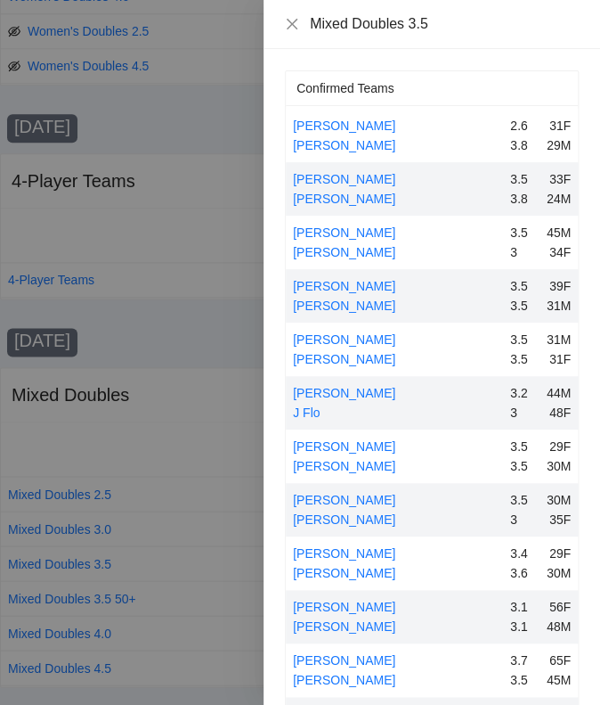
scroll to position [267, 0]
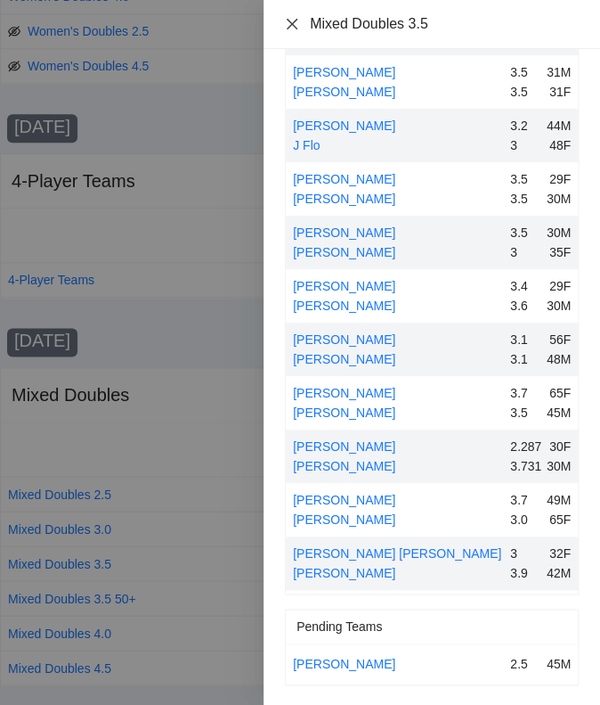
click at [290, 24] on icon "close" at bounding box center [292, 23] width 11 height 11
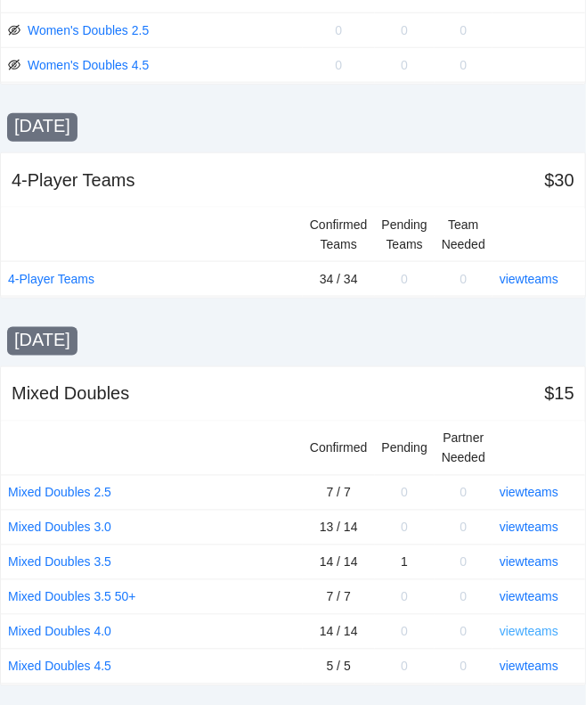
click at [536, 624] on link "view teams" at bounding box center [529, 631] width 59 height 14
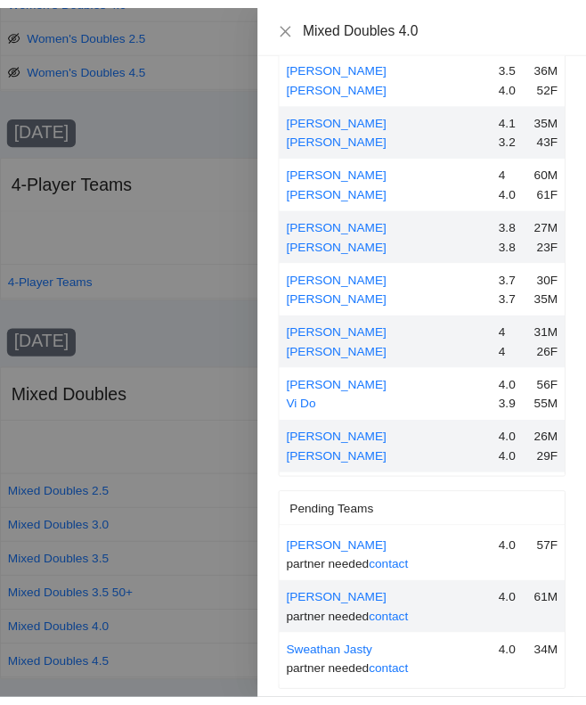
scroll to position [394, 0]
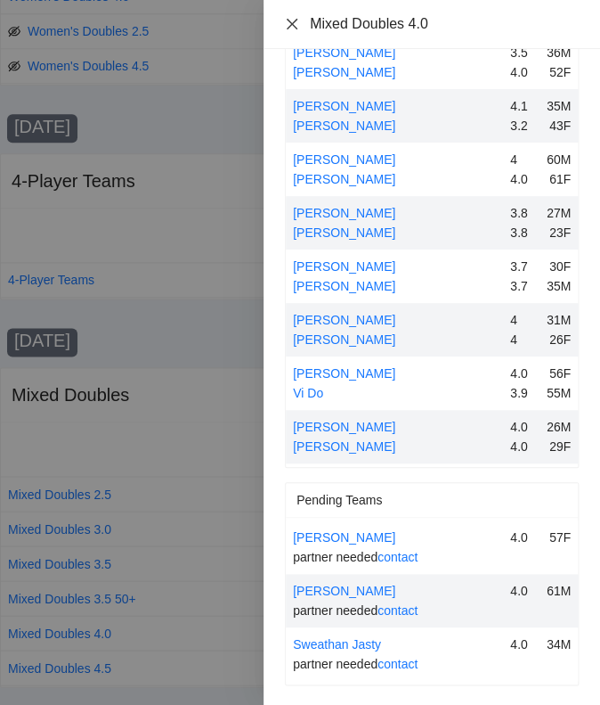
click at [292, 19] on icon "close" at bounding box center [292, 24] width 14 height 14
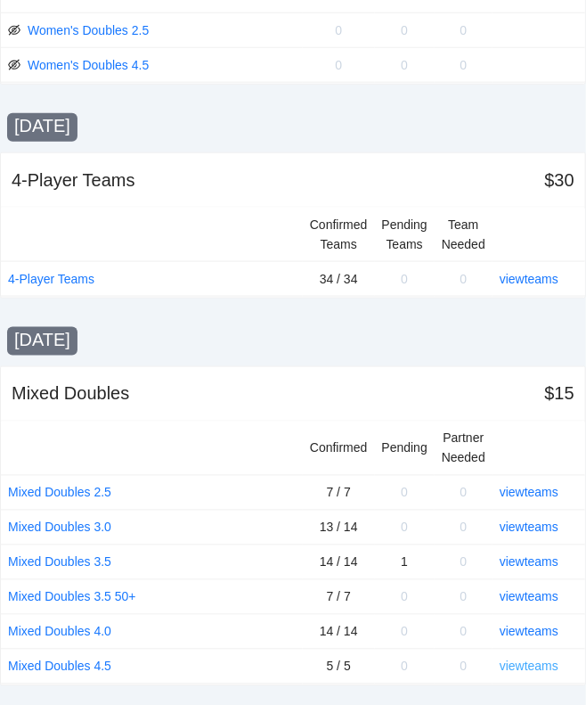
click at [520, 659] on link "view teams" at bounding box center [529, 666] width 59 height 14
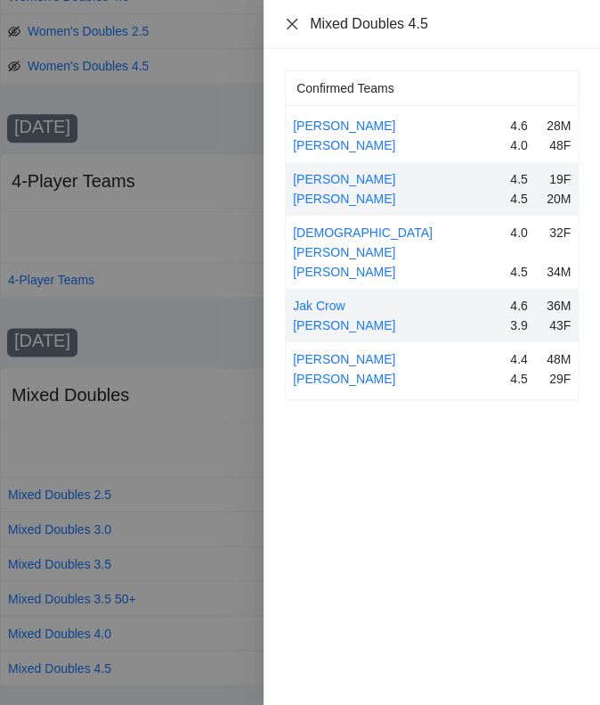
click at [291, 24] on icon "close" at bounding box center [292, 24] width 14 height 14
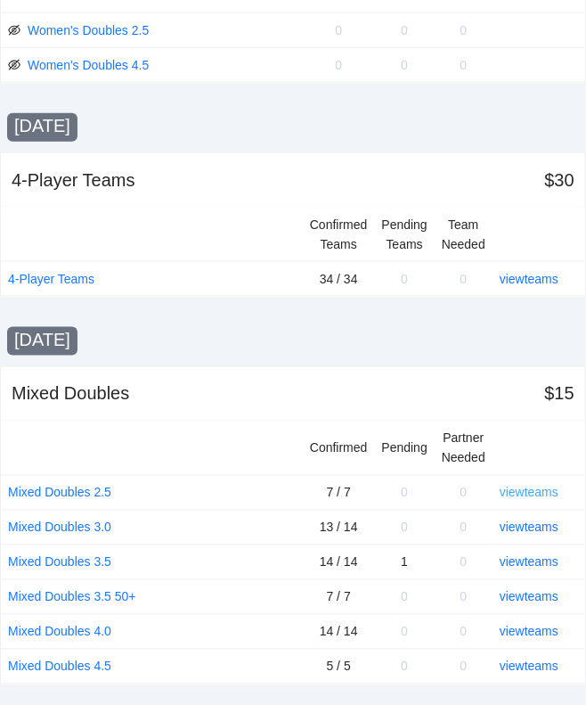
click at [511, 485] on link "view teams" at bounding box center [529, 492] width 59 height 14
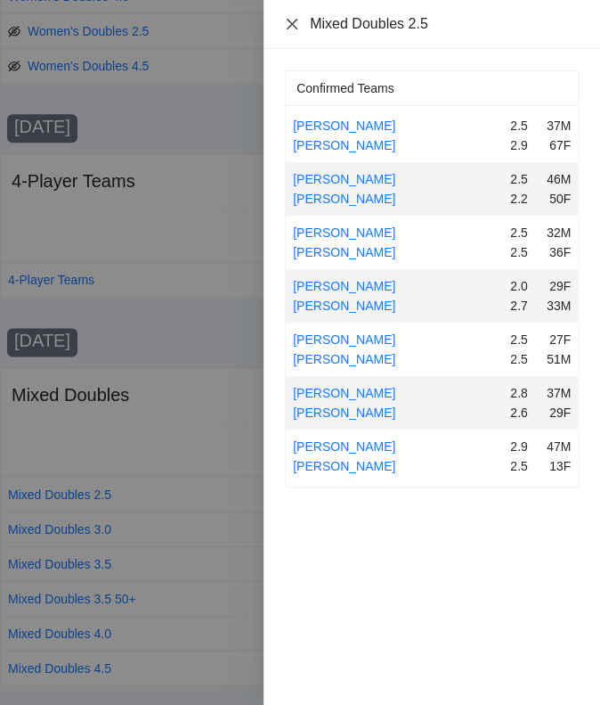
click at [289, 20] on icon "close" at bounding box center [292, 23] width 11 height 11
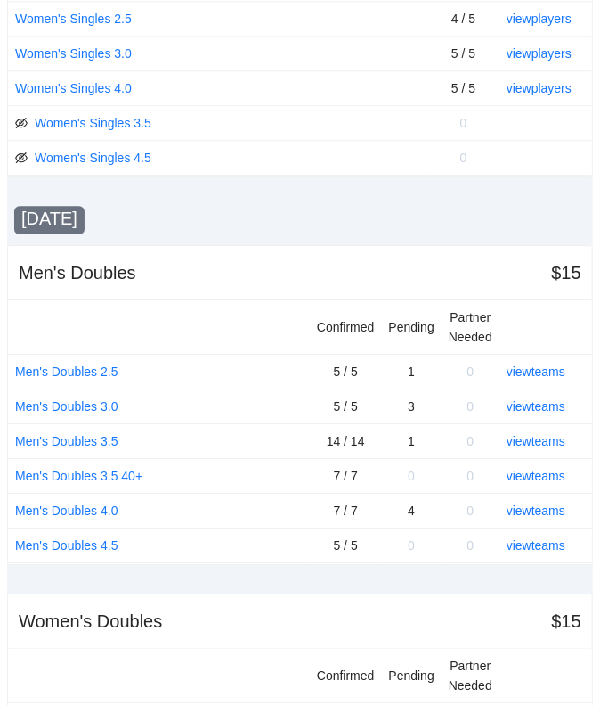
scroll to position [1046, 0]
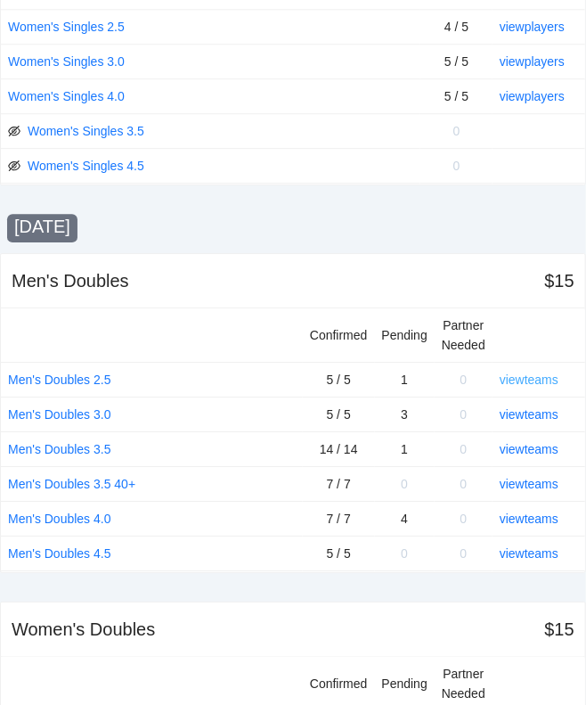
click at [518, 374] on link "view teams" at bounding box center [529, 379] width 59 height 14
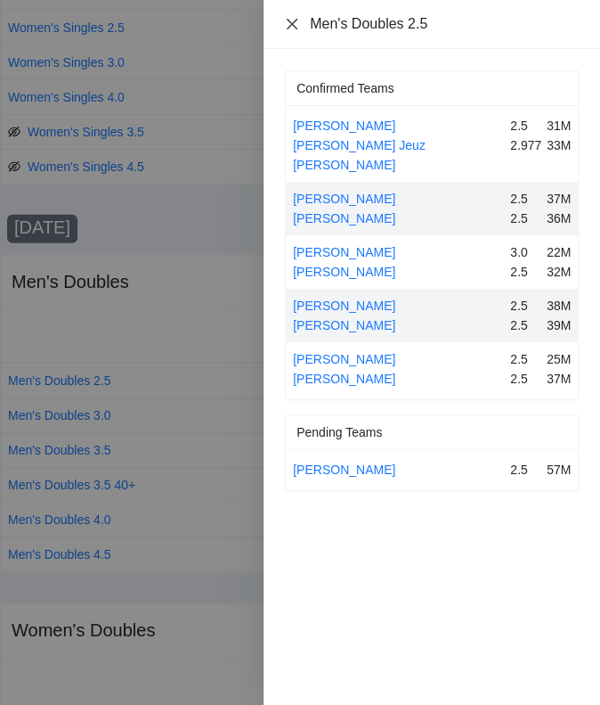
click at [296, 21] on icon "close" at bounding box center [292, 24] width 14 height 14
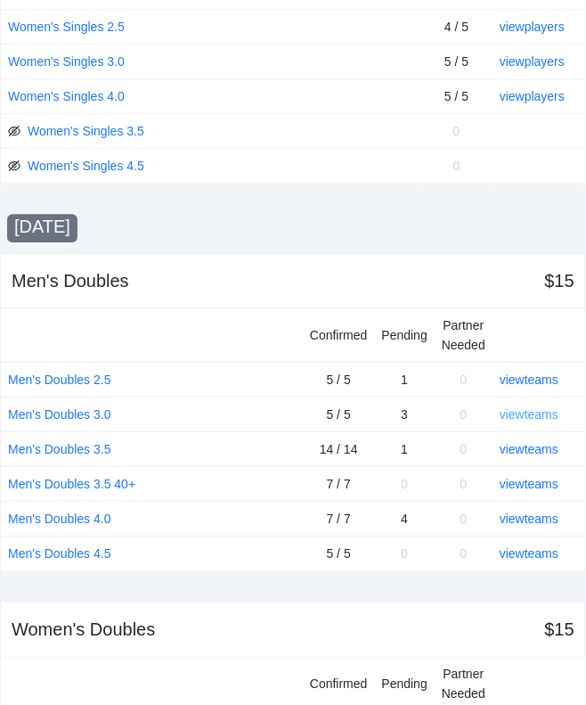
click at [513, 409] on link "view teams" at bounding box center [529, 414] width 59 height 14
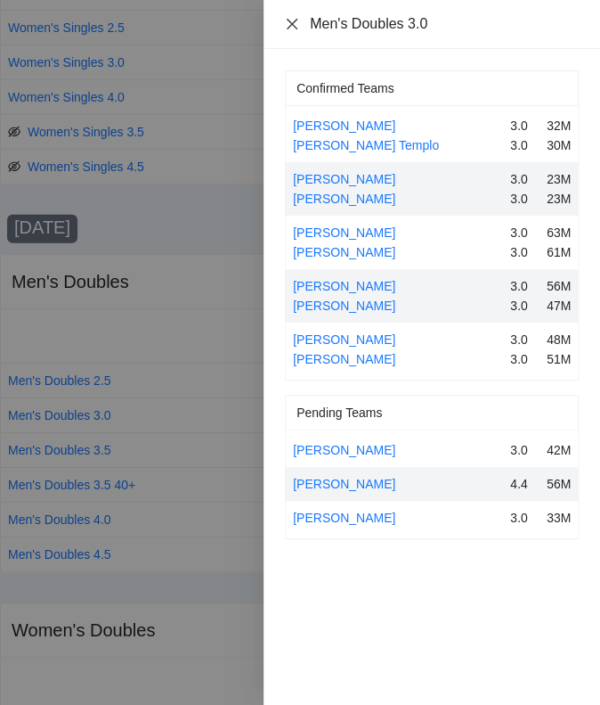
click at [292, 18] on icon "close" at bounding box center [292, 24] width 14 height 14
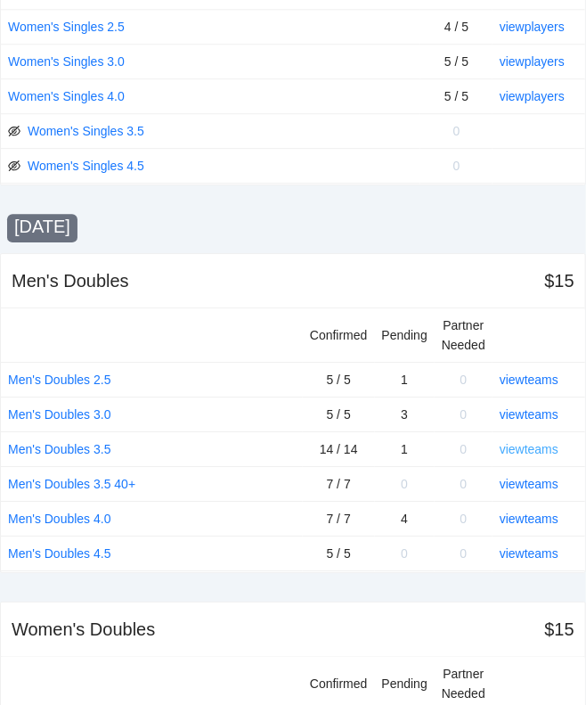
click at [521, 444] on link "view teams" at bounding box center [529, 449] width 59 height 14
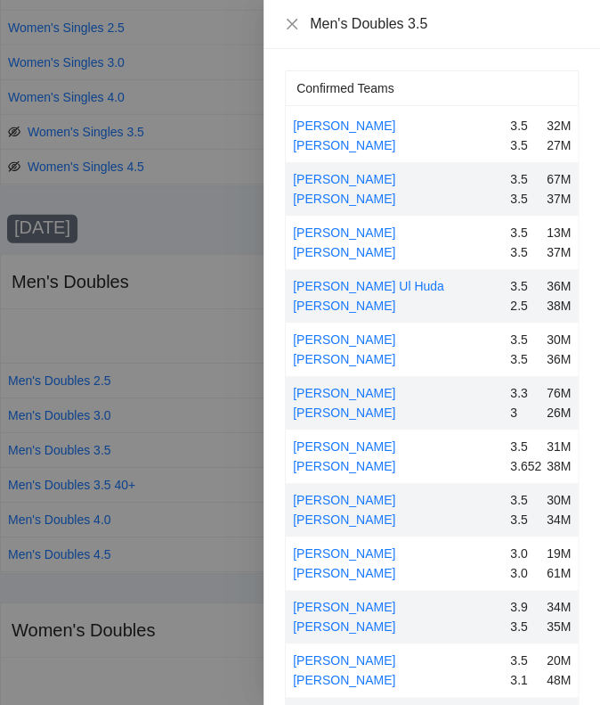
scroll to position [89, 0]
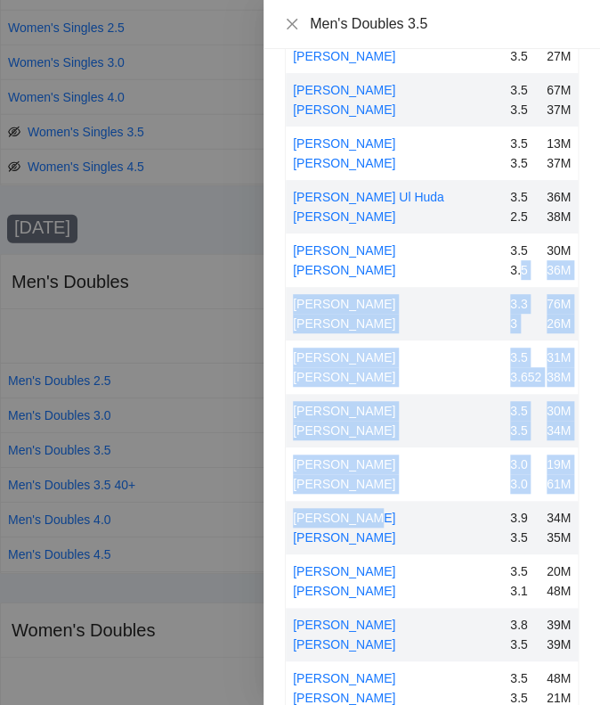
drag, startPoint x: 469, startPoint y: 504, endPoint x: 504, endPoint y: 250, distance: 256.2
click at [506, 249] on div "[PERSON_NAME] 3.5 32M [PERSON_NAME] 3.5 27M [PERSON_NAME] 3.5 67M [PERSON_NAME]…" at bounding box center [432, 394] width 292 height 748
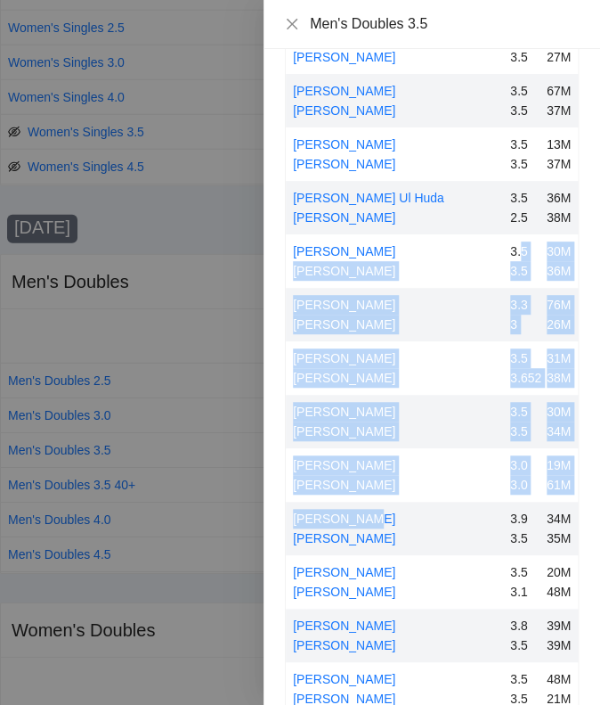
click at [445, 434] on div "[PERSON_NAME]" at bounding box center [398, 431] width 210 height 20
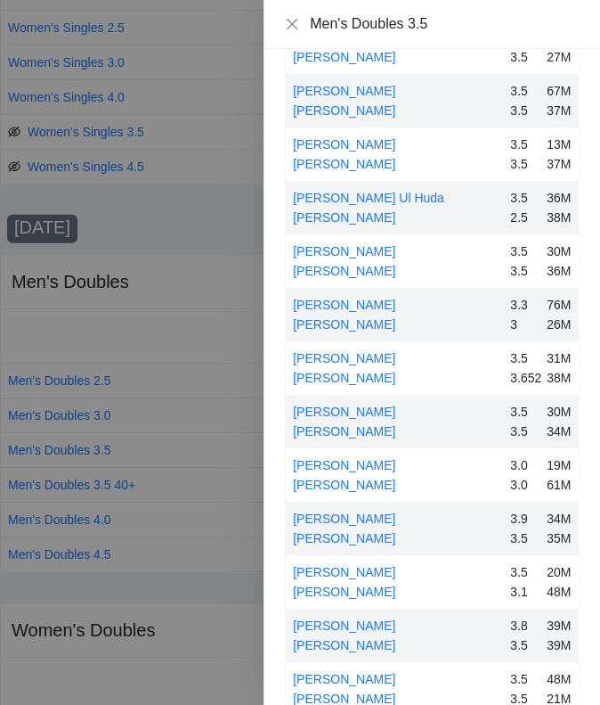
drag, startPoint x: 438, startPoint y: 146, endPoint x: 431, endPoint y: 159, distance: 14.4
click at [442, 149] on div "[PERSON_NAME]" at bounding box center [398, 145] width 210 height 20
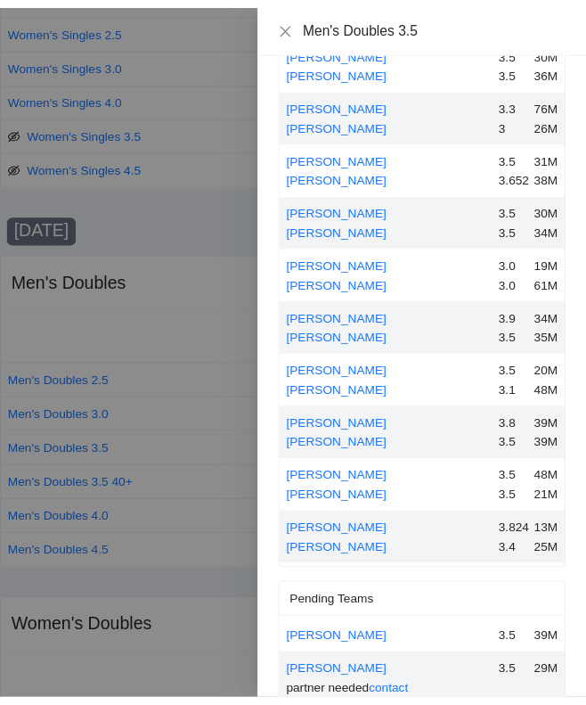
scroll to position [321, 0]
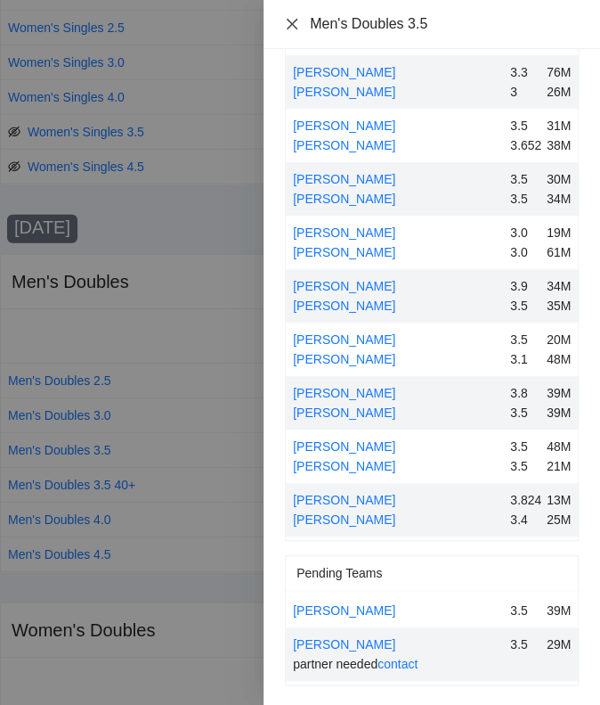
click at [290, 20] on icon "close" at bounding box center [292, 24] width 14 height 14
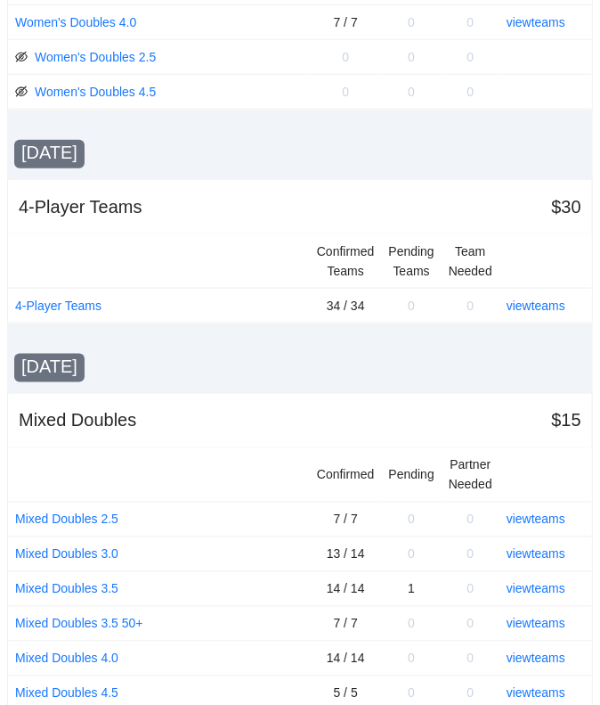
scroll to position [1847, 0]
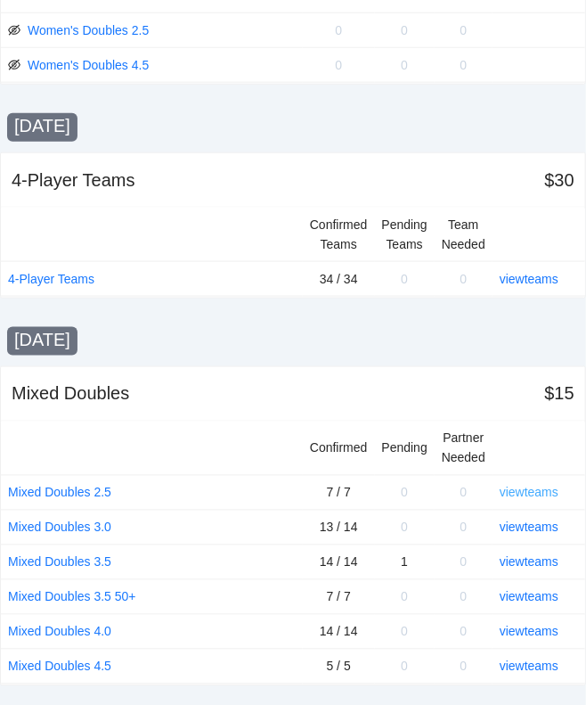
click at [542, 485] on link "view teams" at bounding box center [529, 492] width 59 height 14
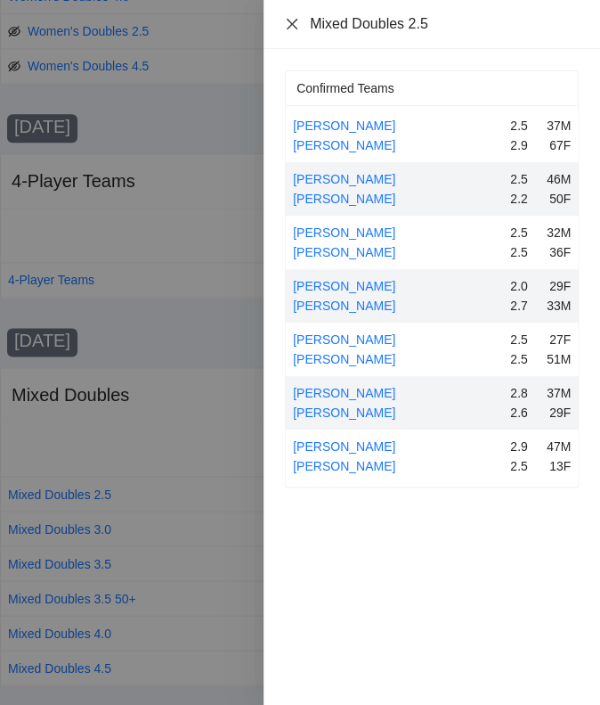
click at [293, 20] on icon "close" at bounding box center [292, 24] width 14 height 14
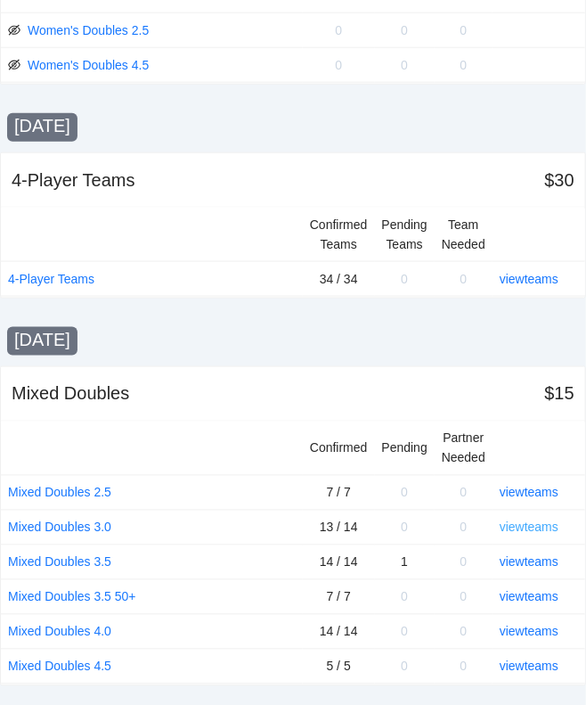
click at [520, 520] on link "view teams" at bounding box center [529, 527] width 59 height 14
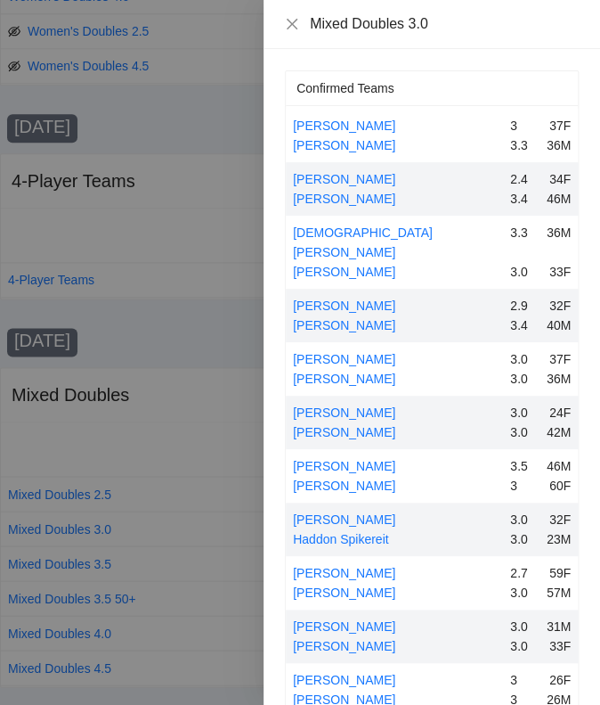
drag, startPoint x: 413, startPoint y: 541, endPoint x: 417, endPoint y: 340, distance: 200.4
click at [417, 338] on div "[PERSON_NAME] 3 37F [PERSON_NAME] 3.3 36M [PERSON_NAME] 2.4 34F [PERSON_NAME] 3…" at bounding box center [432, 466] width 292 height 714
click at [451, 529] on div "Haddon Spikereit" at bounding box center [398, 539] width 210 height 20
drag, startPoint x: 149, startPoint y: 412, endPoint x: 171, endPoint y: 423, distance: 24.7
click at [152, 419] on div at bounding box center [300, 352] width 600 height 705
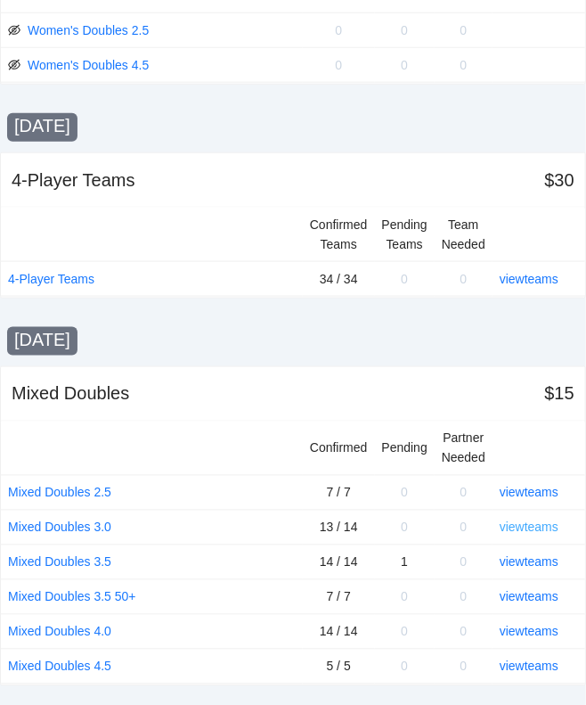
click at [542, 520] on link "view teams" at bounding box center [529, 527] width 59 height 14
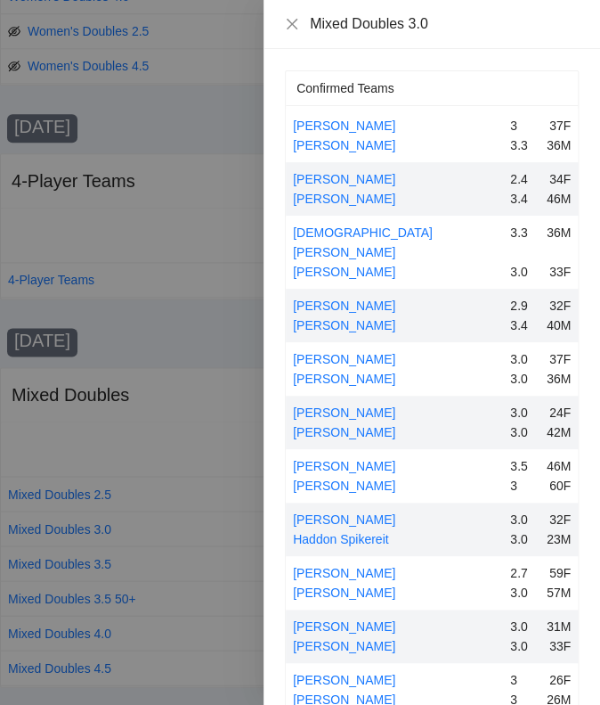
drag, startPoint x: 463, startPoint y: 541, endPoint x: 469, endPoint y: 551, distance: 12.4
click at [469, 556] on div "[PERSON_NAME] 2.7 59F [PERSON_NAME] 3.0 57M" at bounding box center [432, 582] width 292 height 53
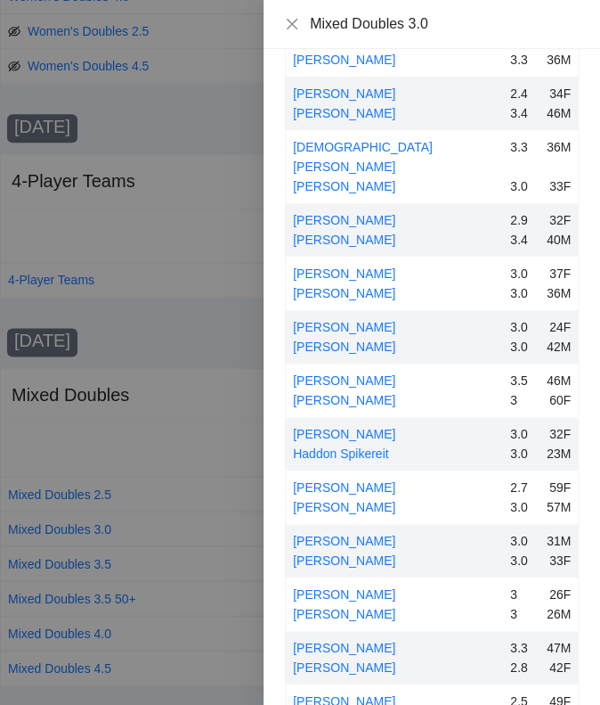
scroll to position [123, 0]
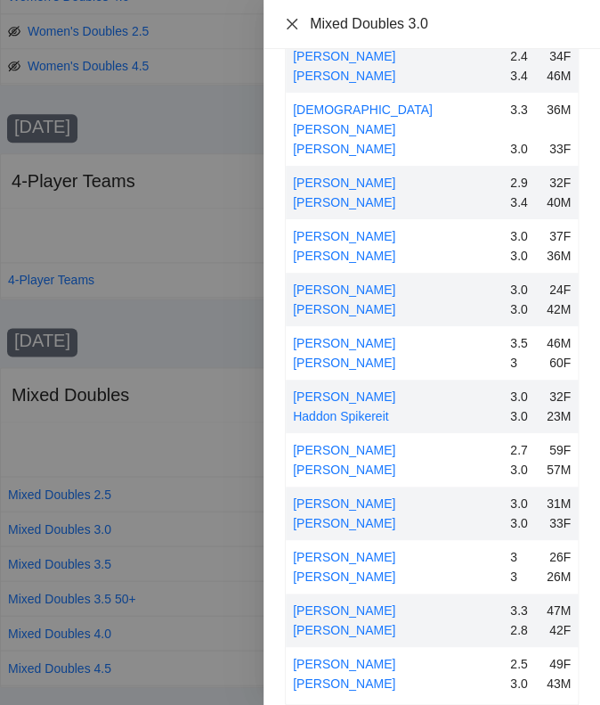
drag, startPoint x: 289, startPoint y: 19, endPoint x: 315, endPoint y: 68, distance: 55.4
click at [289, 20] on icon "close" at bounding box center [292, 24] width 14 height 14
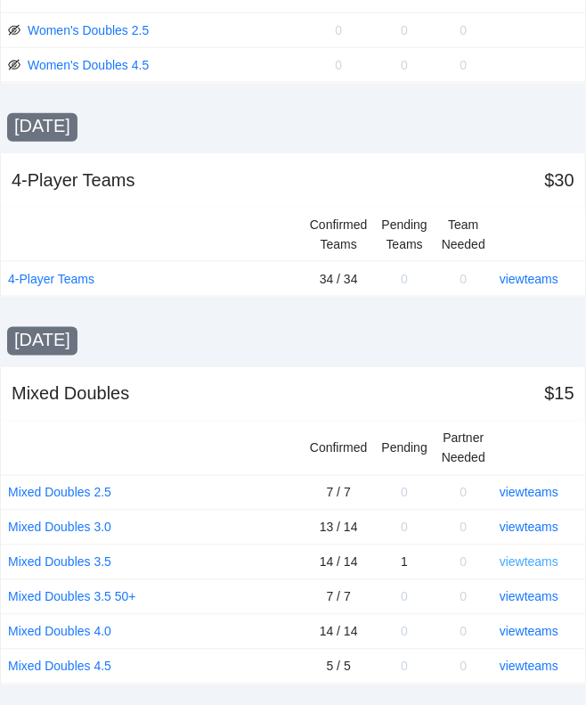
click at [529, 555] on link "view teams" at bounding box center [529, 562] width 59 height 14
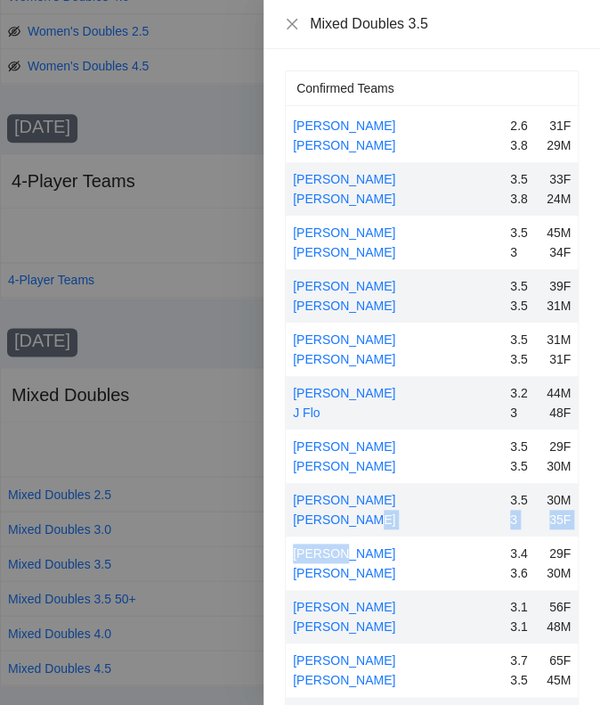
drag, startPoint x: 407, startPoint y: 523, endPoint x: 410, endPoint y: 553, distance: 30.4
click at [410, 553] on div "[PERSON_NAME] 2.6 31F [PERSON_NAME] 3.8 29M [PERSON_NAME] 3.5 33F [PERSON_NAME]…" at bounding box center [432, 483] width 292 height 748
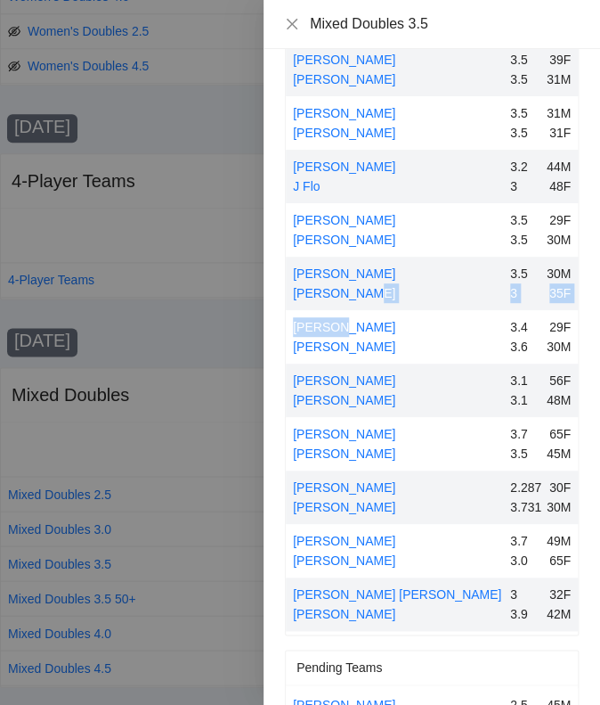
scroll to position [224, 0]
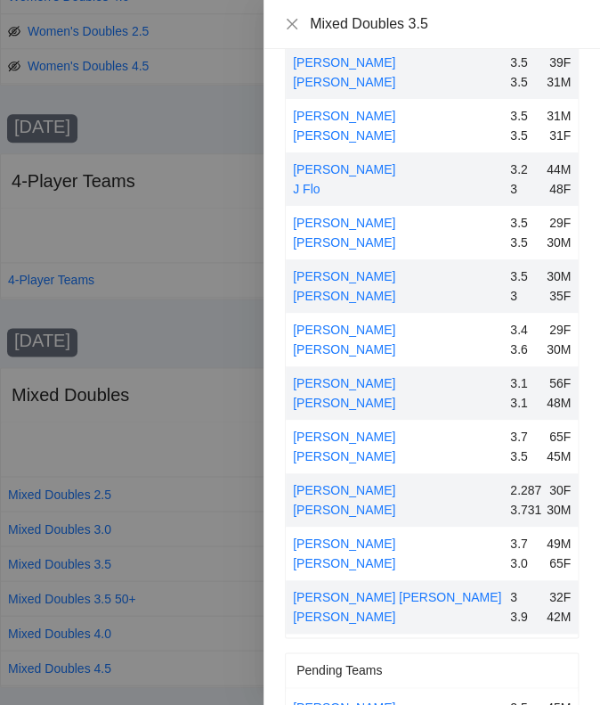
click at [511, 647] on div "Confirmed Teams [PERSON_NAME] 2.6 31F [PERSON_NAME] 3.8 29M [PERSON_NAME] 3.5 3…" at bounding box center [432, 288] width 294 height 882
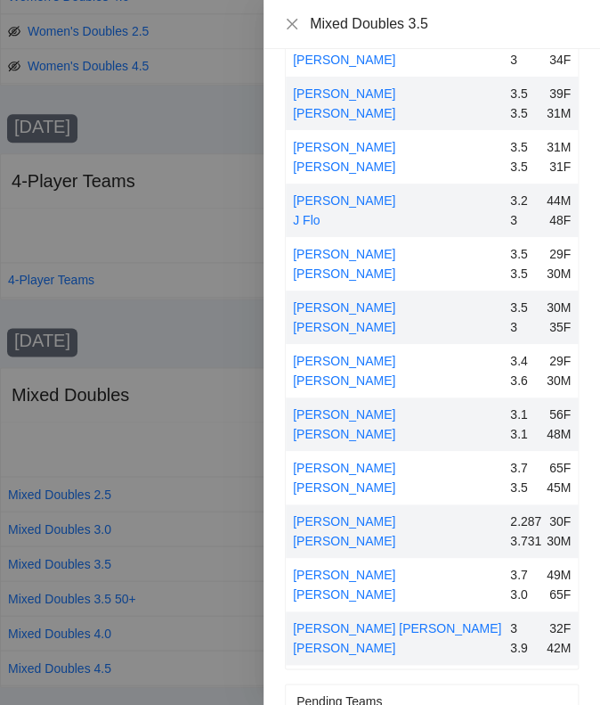
scroll to position [267, 0]
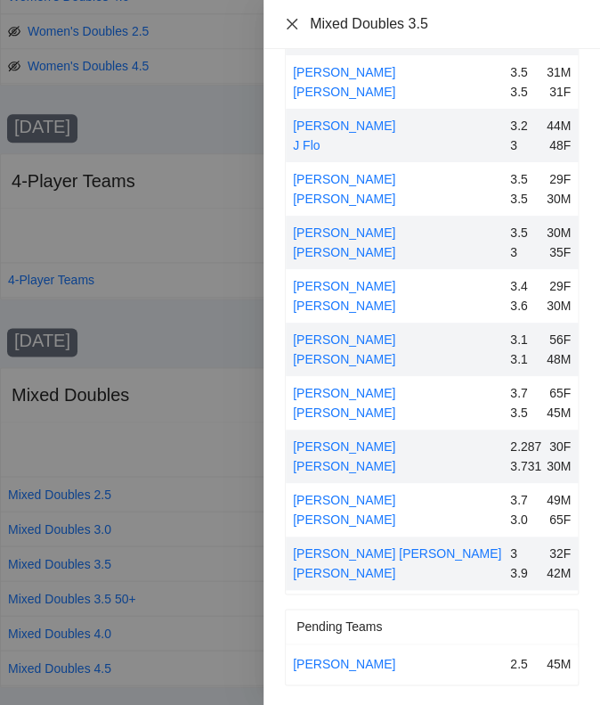
drag, startPoint x: 289, startPoint y: 23, endPoint x: 304, endPoint y: 68, distance: 47.0
click at [291, 26] on icon "close" at bounding box center [292, 24] width 14 height 14
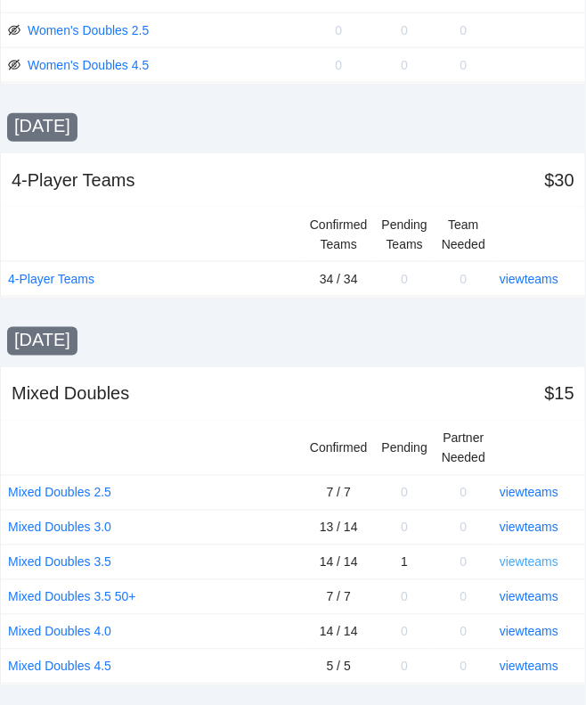
click at [529, 555] on link "view teams" at bounding box center [529, 562] width 59 height 14
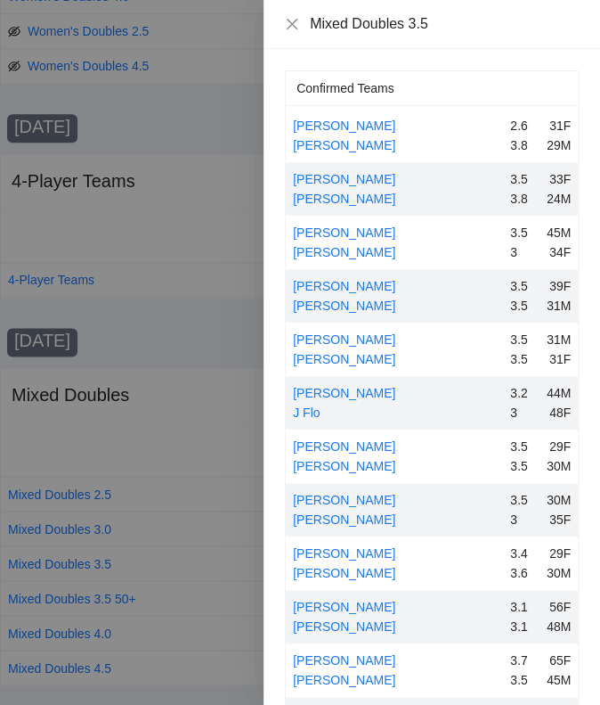
drag, startPoint x: 445, startPoint y: 427, endPoint x: 459, endPoint y: 322, distance: 106.0
click at [459, 322] on div "[PERSON_NAME] 2.6 31F [PERSON_NAME] 3.8 29M [PERSON_NAME] 3.5 33F [PERSON_NAME]…" at bounding box center [432, 483] width 292 height 748
click at [452, 396] on div "[PERSON_NAME]" at bounding box center [398, 393] width 210 height 20
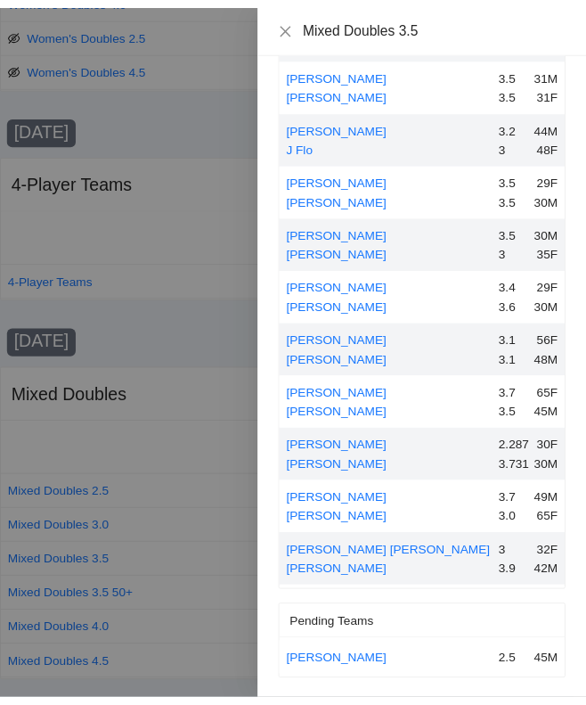
scroll to position [265, 0]
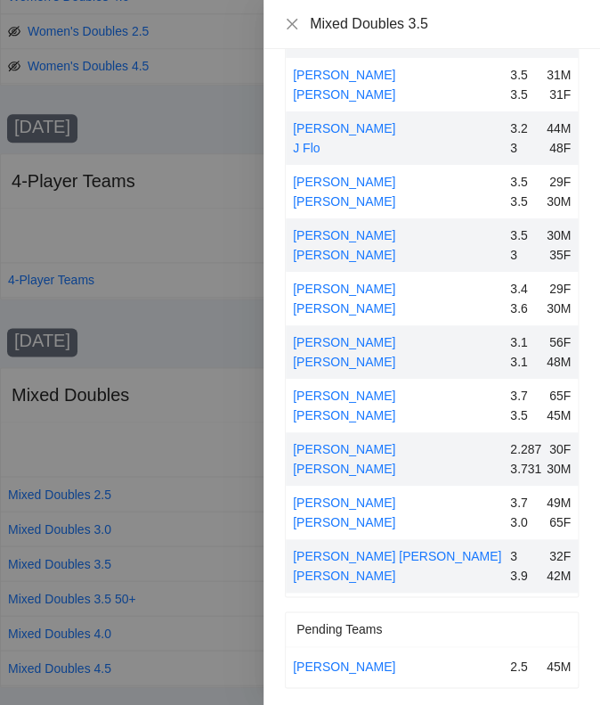
click at [424, 295] on div "[PERSON_NAME]" at bounding box center [398, 289] width 210 height 20
drag, startPoint x: 292, startPoint y: 22, endPoint x: 302, endPoint y: 25, distance: 10.2
click at [296, 23] on icon "close" at bounding box center [292, 24] width 14 height 14
